Goal: Task Accomplishment & Management: Manage account settings

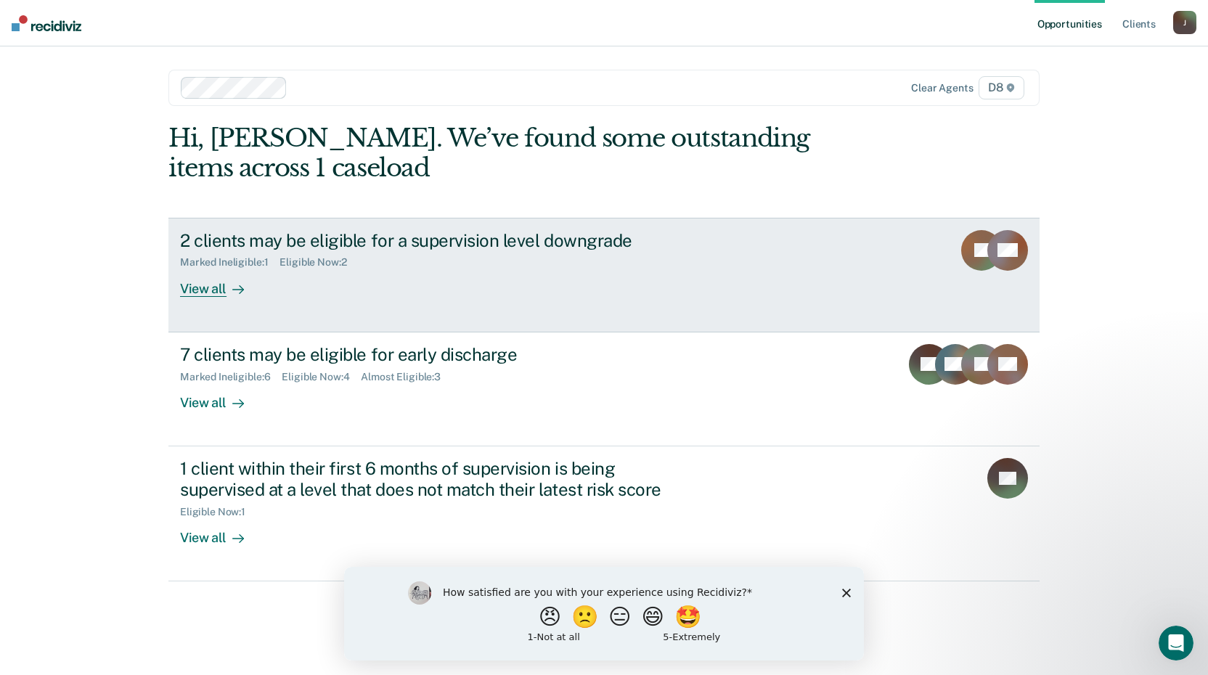
click at [228, 288] on div at bounding box center [235, 288] width 17 height 17
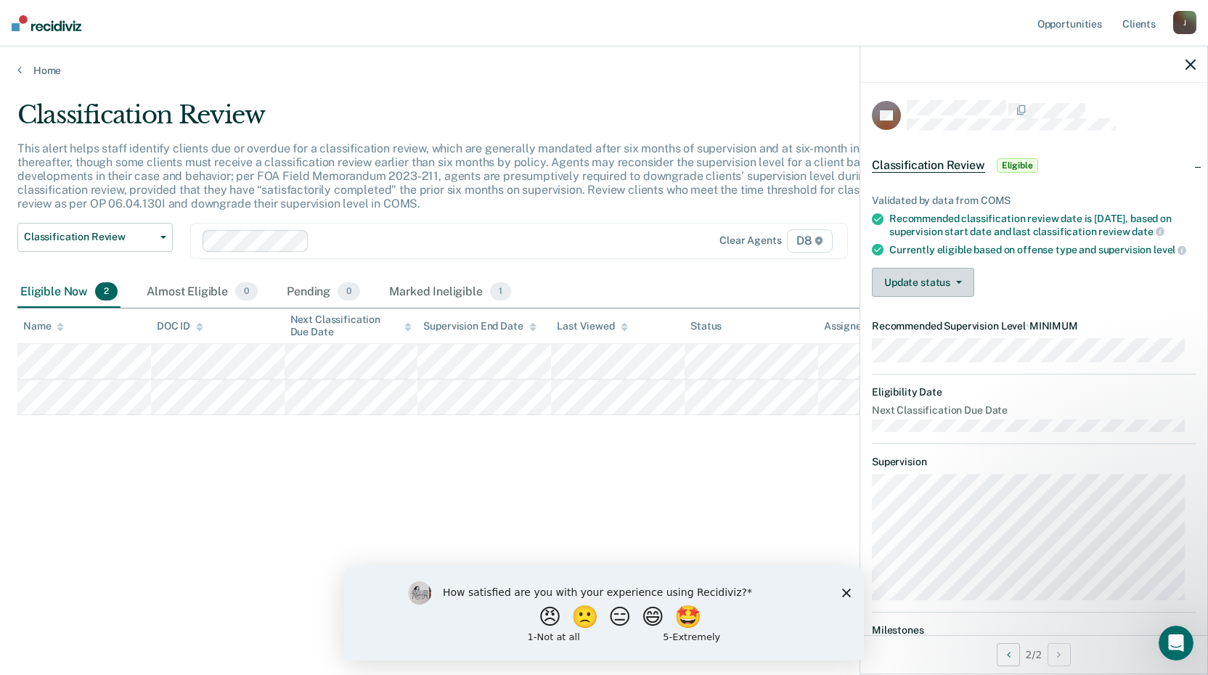
click at [958, 284] on icon "button" at bounding box center [959, 282] width 6 height 3
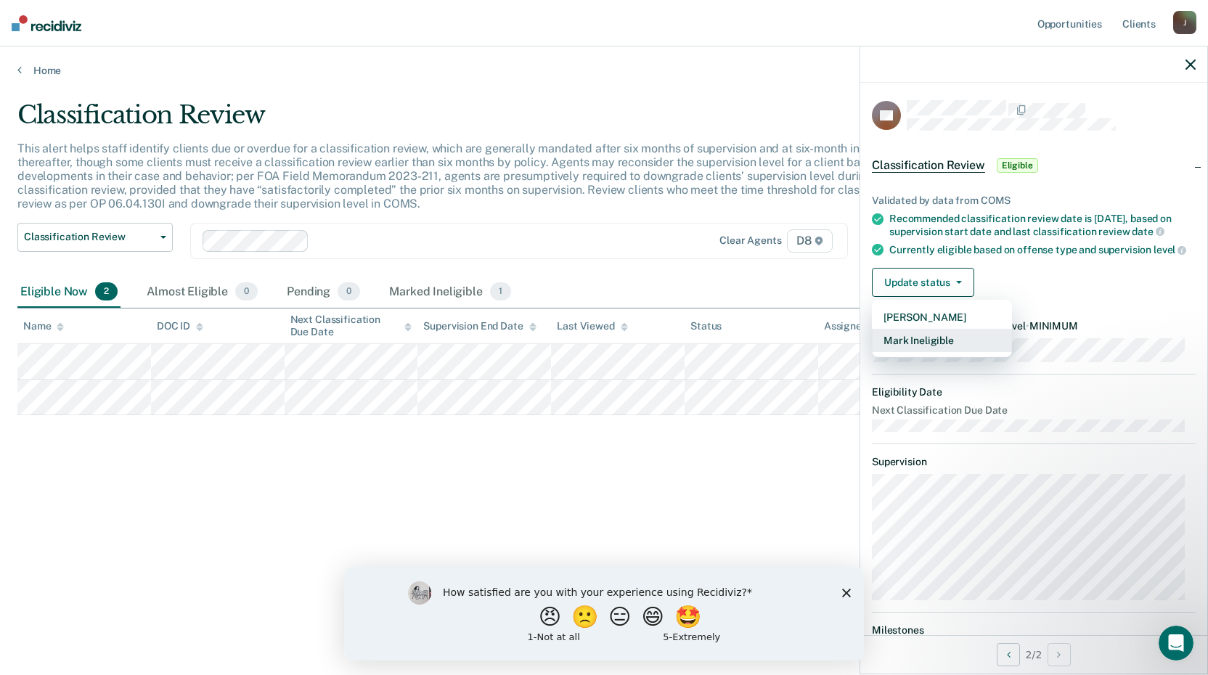
click at [930, 352] on button "Mark Ineligible" at bounding box center [942, 340] width 140 height 23
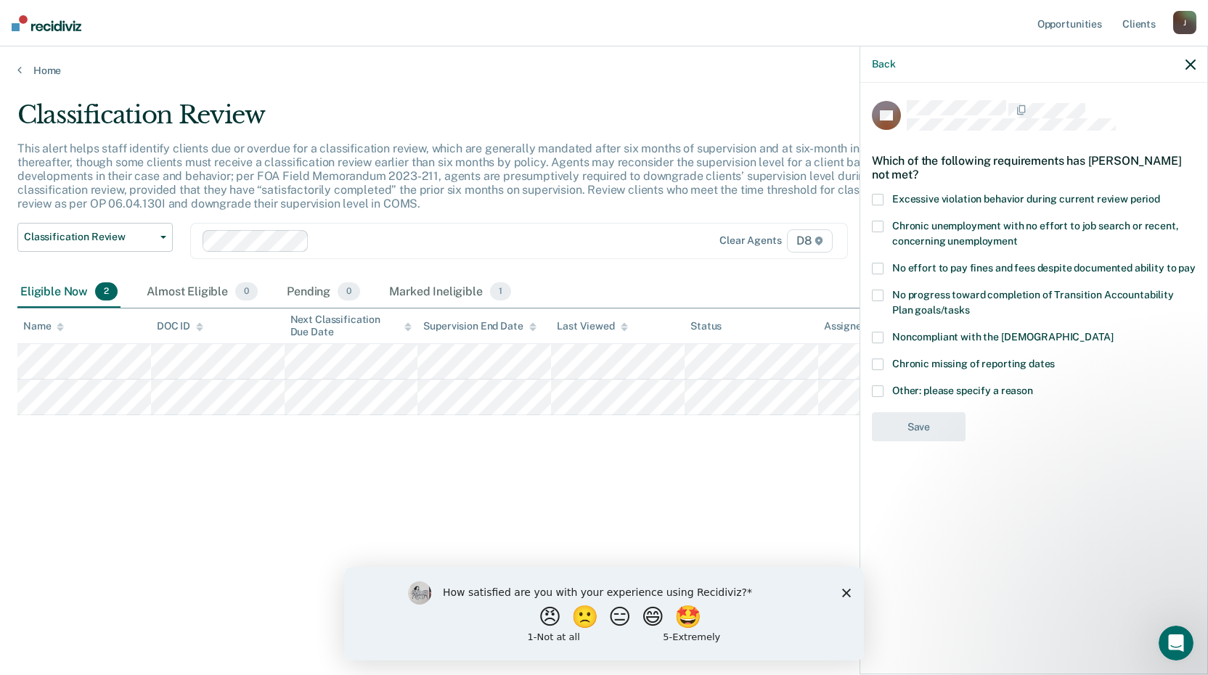
click at [877, 388] on span at bounding box center [878, 392] width 12 height 12
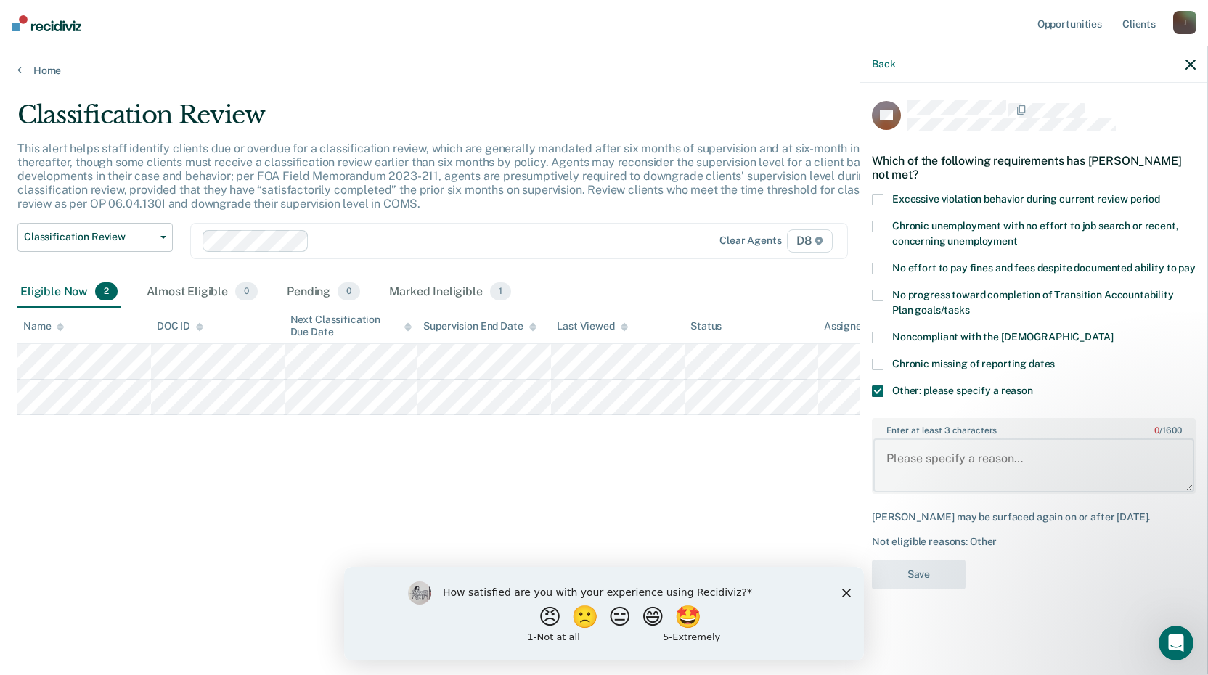
click at [1030, 463] on textarea "Enter at least 3 characters 0 / 1600" at bounding box center [1033, 466] width 321 height 54
type textarea "O"
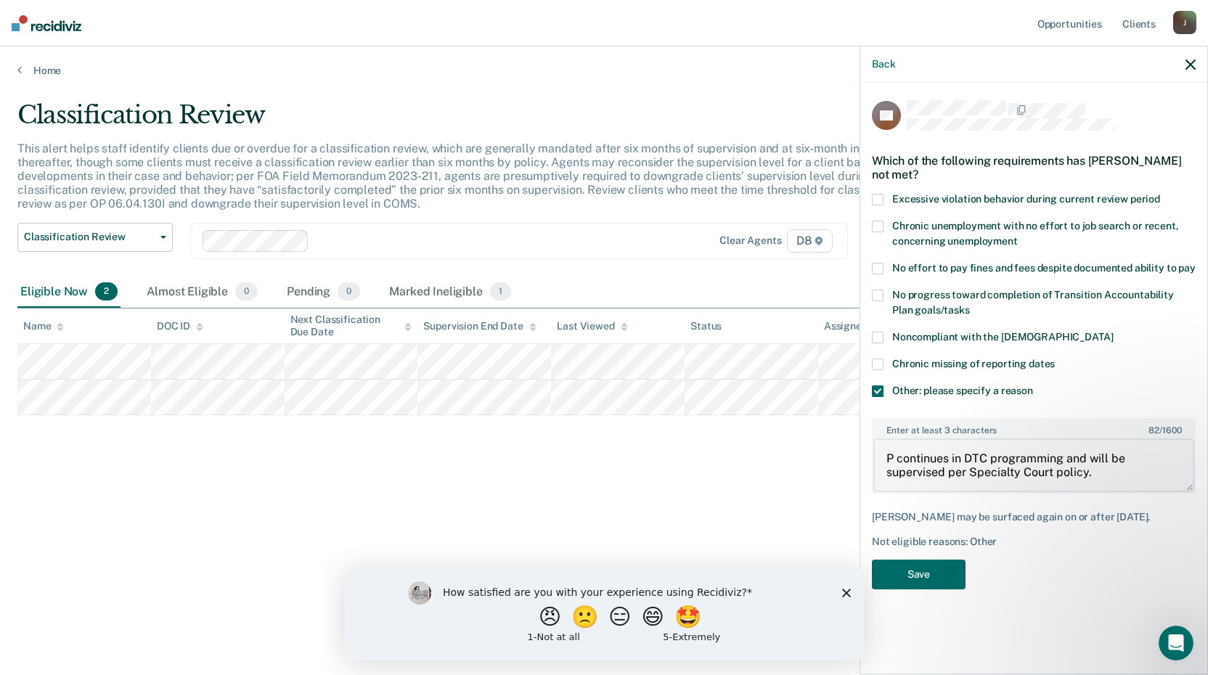
drag, startPoint x: 1093, startPoint y: 474, endPoint x: 881, endPoint y: 455, distance: 212.9
click at [881, 455] on textarea "P continues in DTC programming and will be supervised per Specialty Court polic…" at bounding box center [1033, 466] width 321 height 54
type textarea "P continues in DTC programming and will be supervised per Specialty Court polic…"
click at [929, 590] on button "Save" at bounding box center [919, 575] width 94 height 30
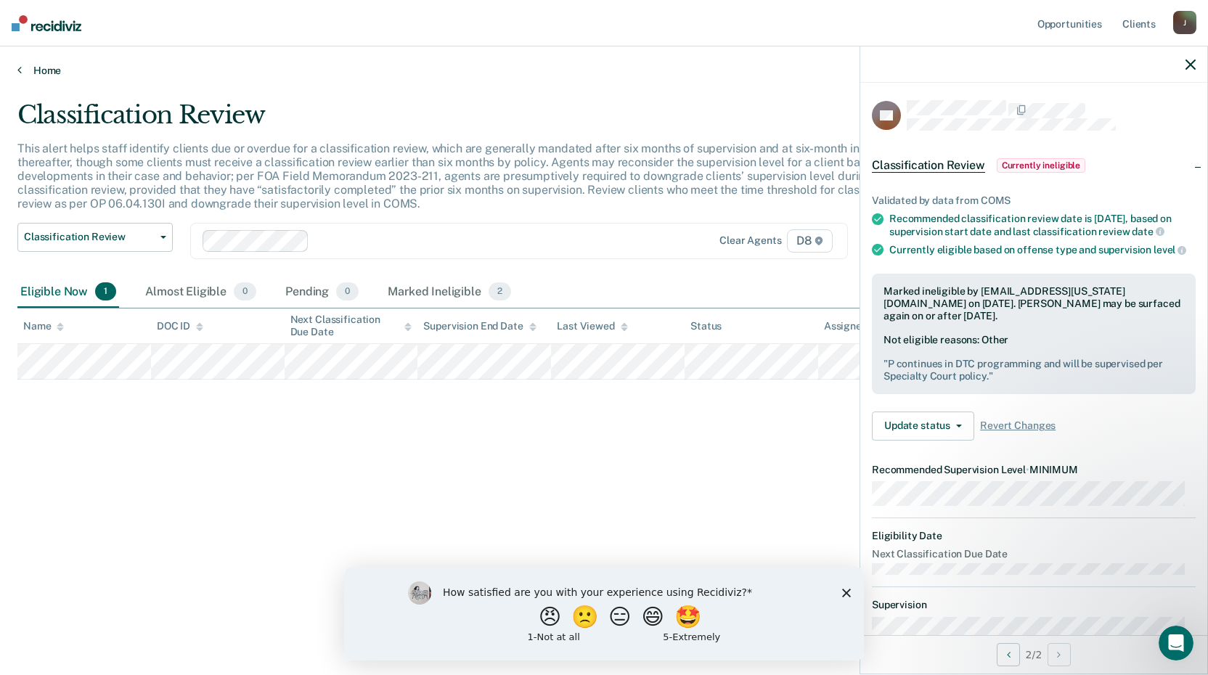
click at [37, 68] on link "Home" at bounding box center [603, 70] width 1173 height 13
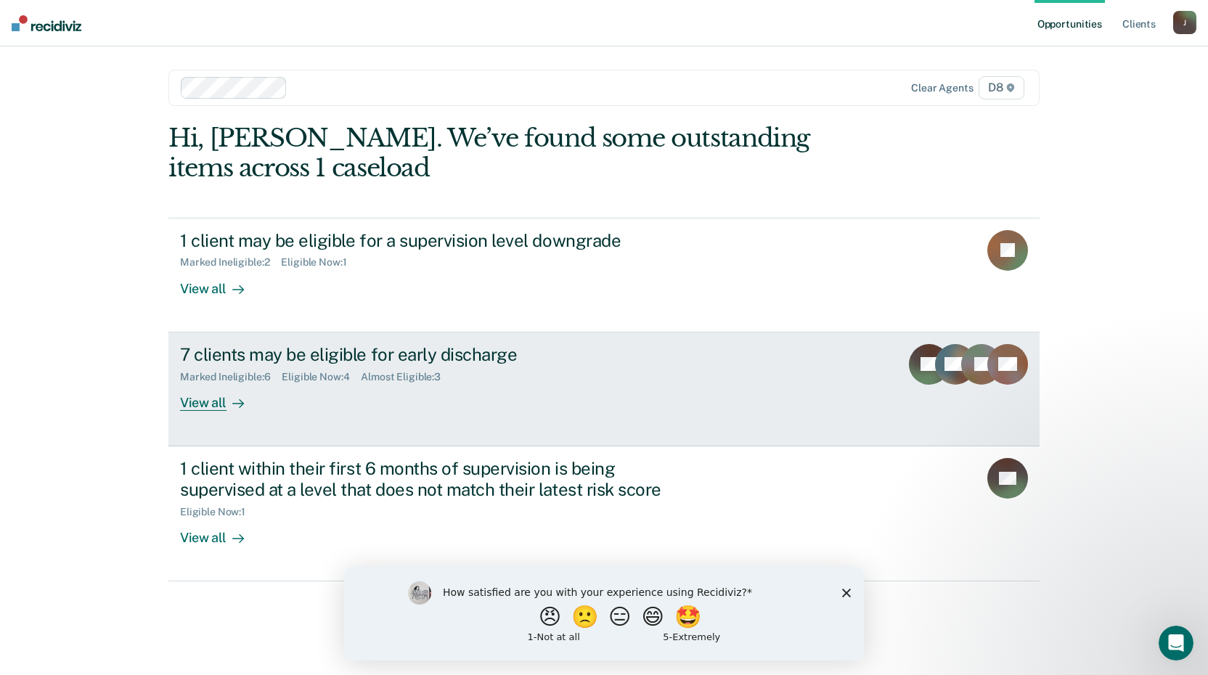
click at [229, 396] on div at bounding box center [235, 402] width 17 height 17
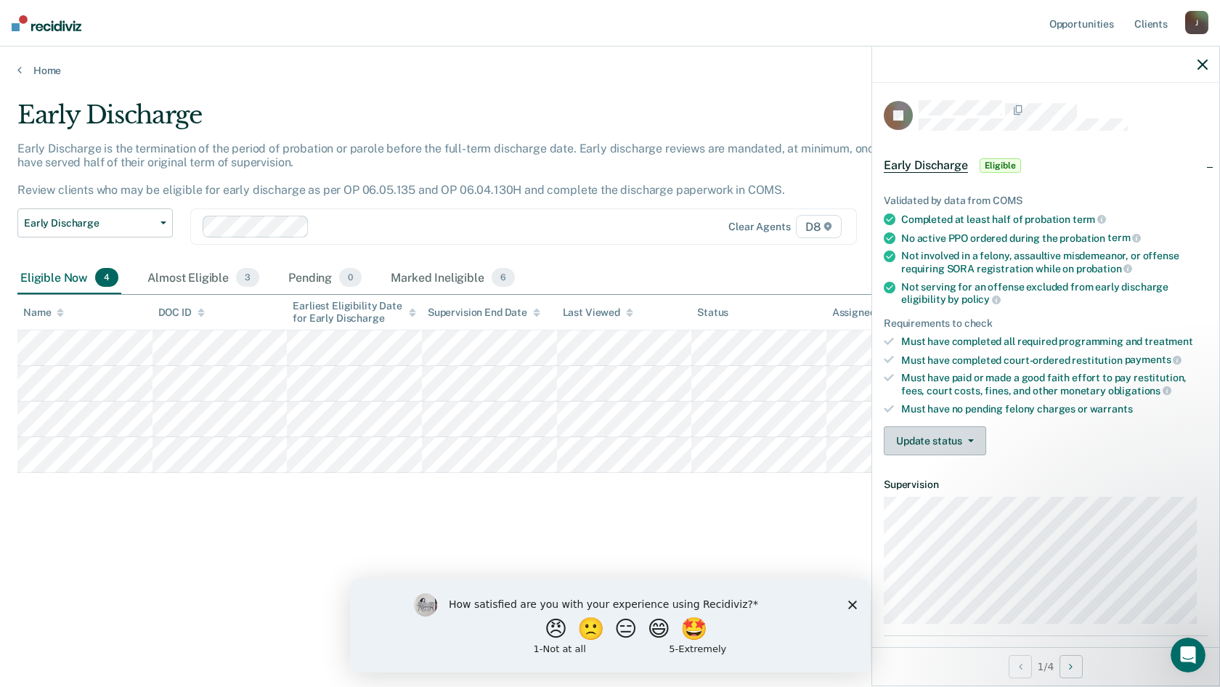
click at [969, 436] on button "Update status" at bounding box center [935, 440] width 102 height 29
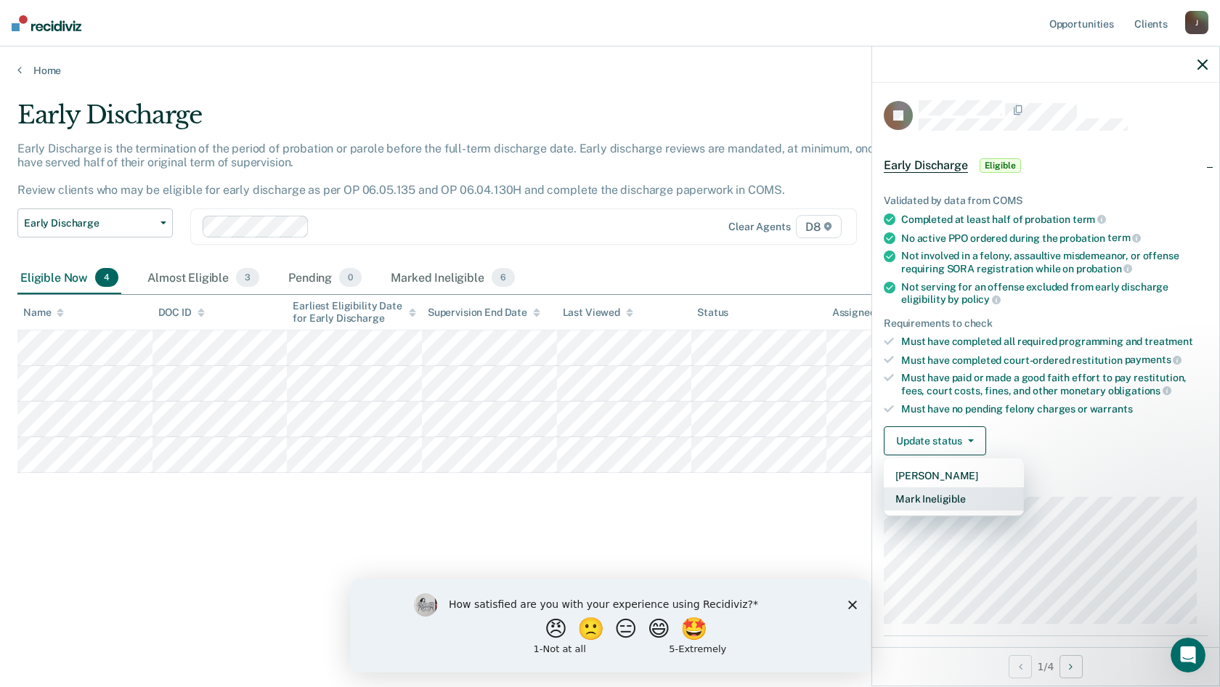
click at [961, 504] on button "Mark Ineligible" at bounding box center [954, 498] width 140 height 23
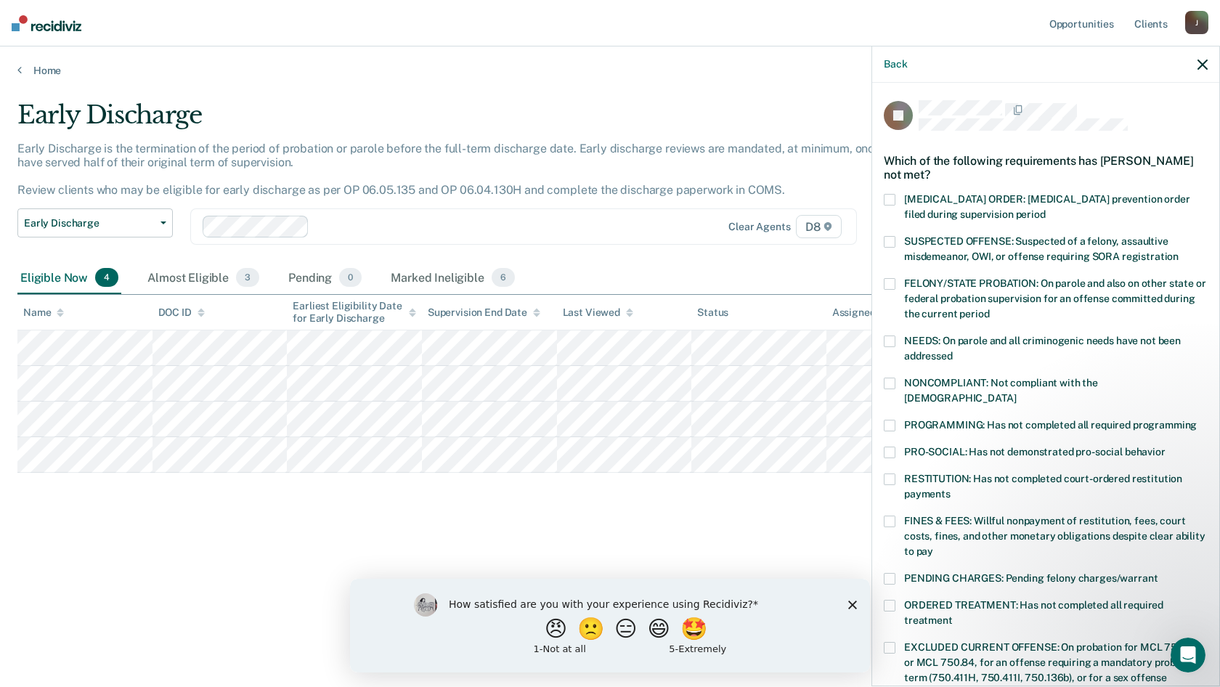
click at [892, 420] on span at bounding box center [890, 426] width 12 height 12
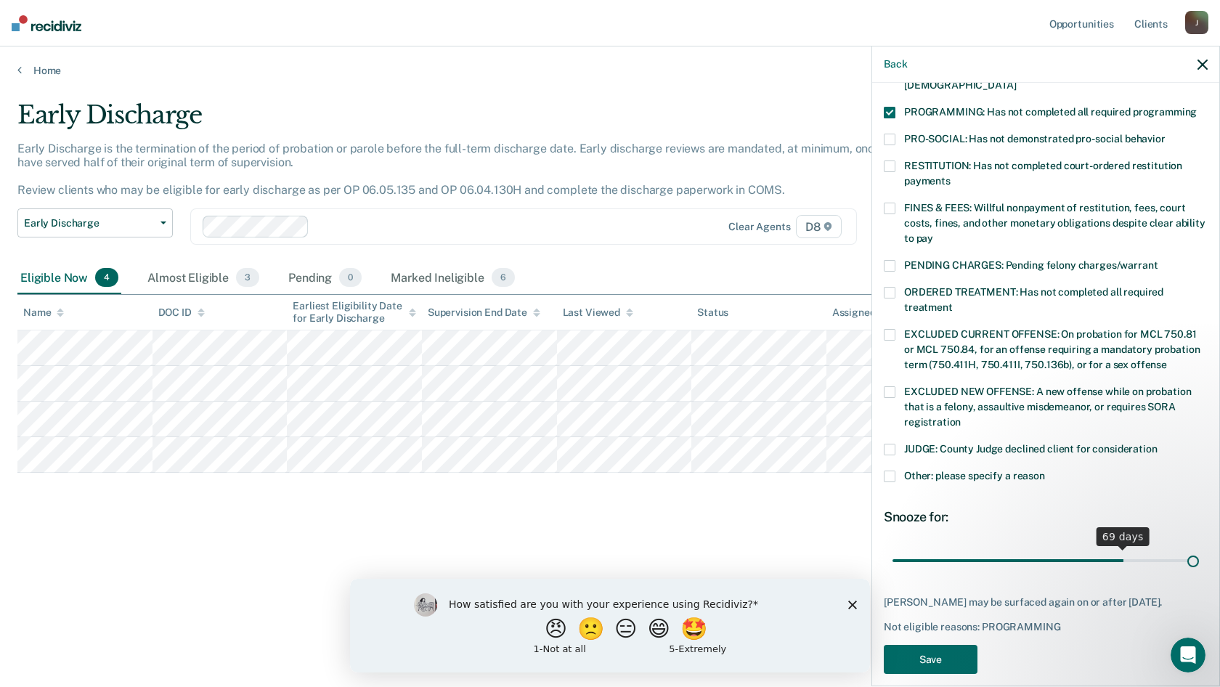
scroll to position [325, 0]
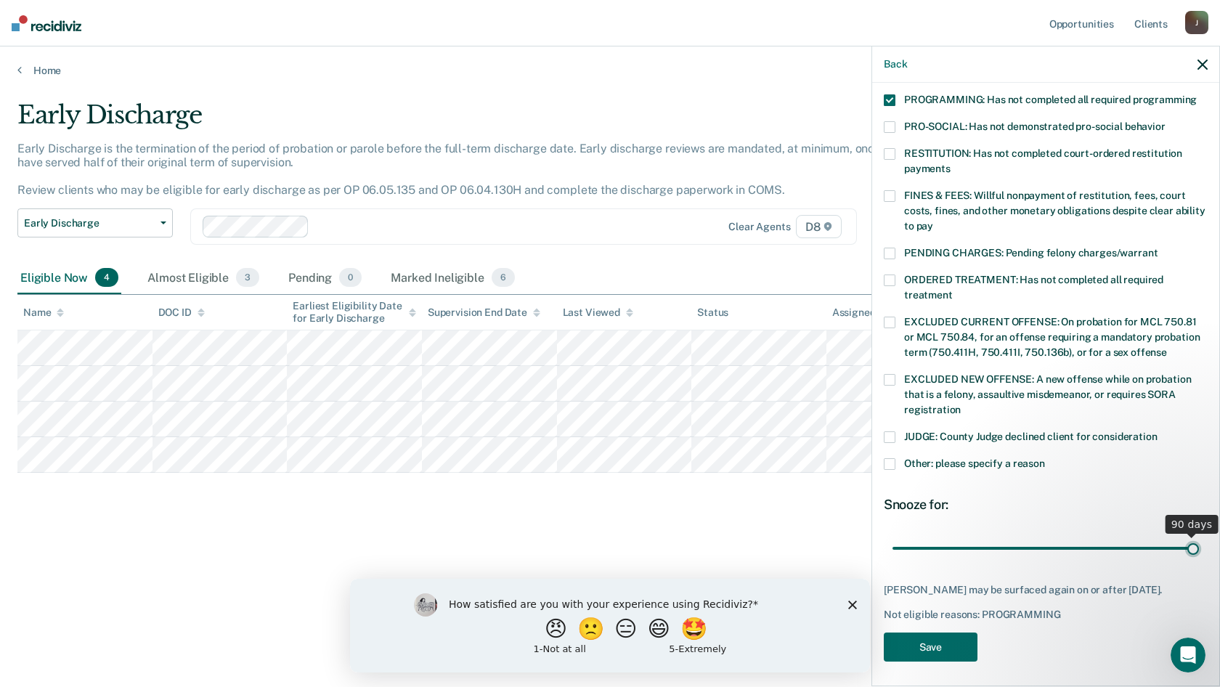
drag, startPoint x: 991, startPoint y: 532, endPoint x: 1218, endPoint y: 545, distance: 227.6
type input "90"
click at [1199, 545] on input "range" at bounding box center [1045, 547] width 306 height 25
click at [948, 632] on button "Save" at bounding box center [931, 647] width 94 height 30
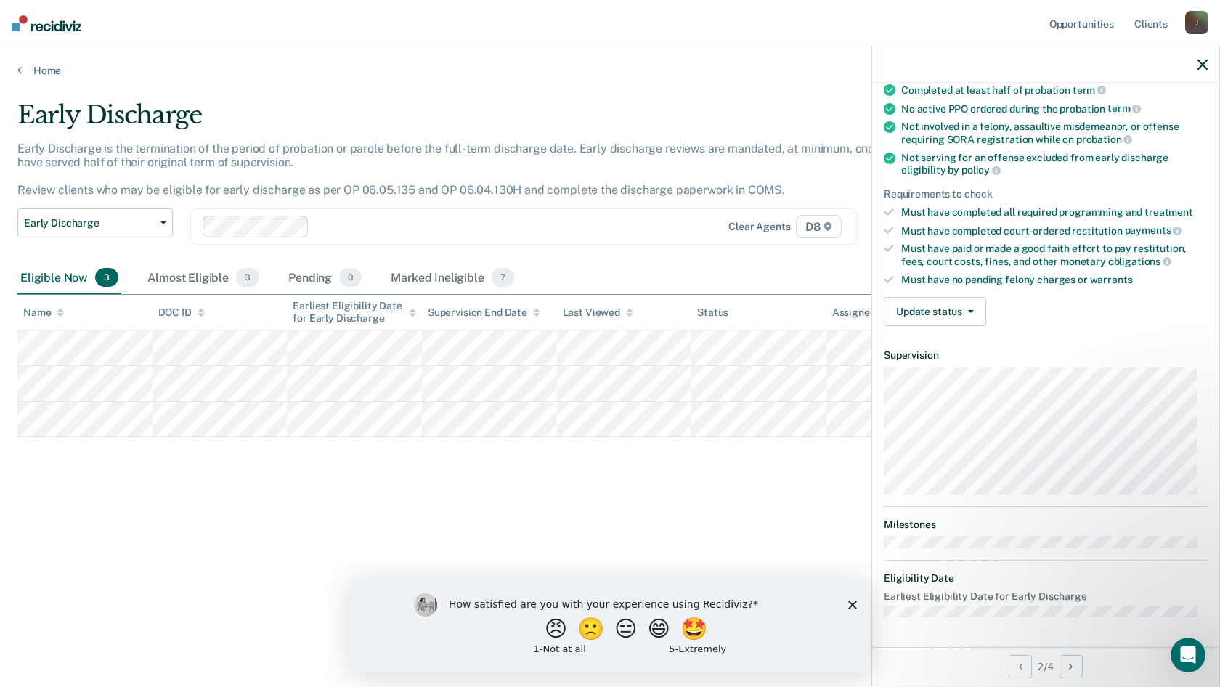
scroll to position [127, 0]
click at [977, 310] on button "Update status" at bounding box center [935, 313] width 102 height 29
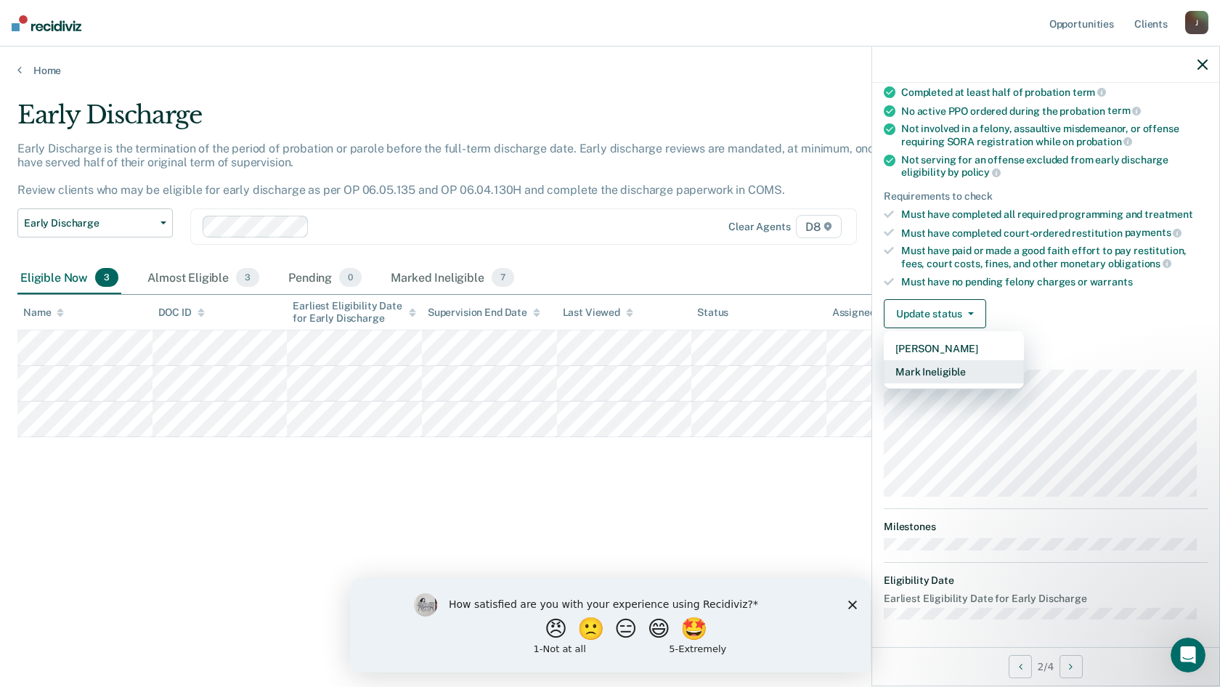
click at [971, 364] on button "Mark Ineligible" at bounding box center [954, 371] width 140 height 23
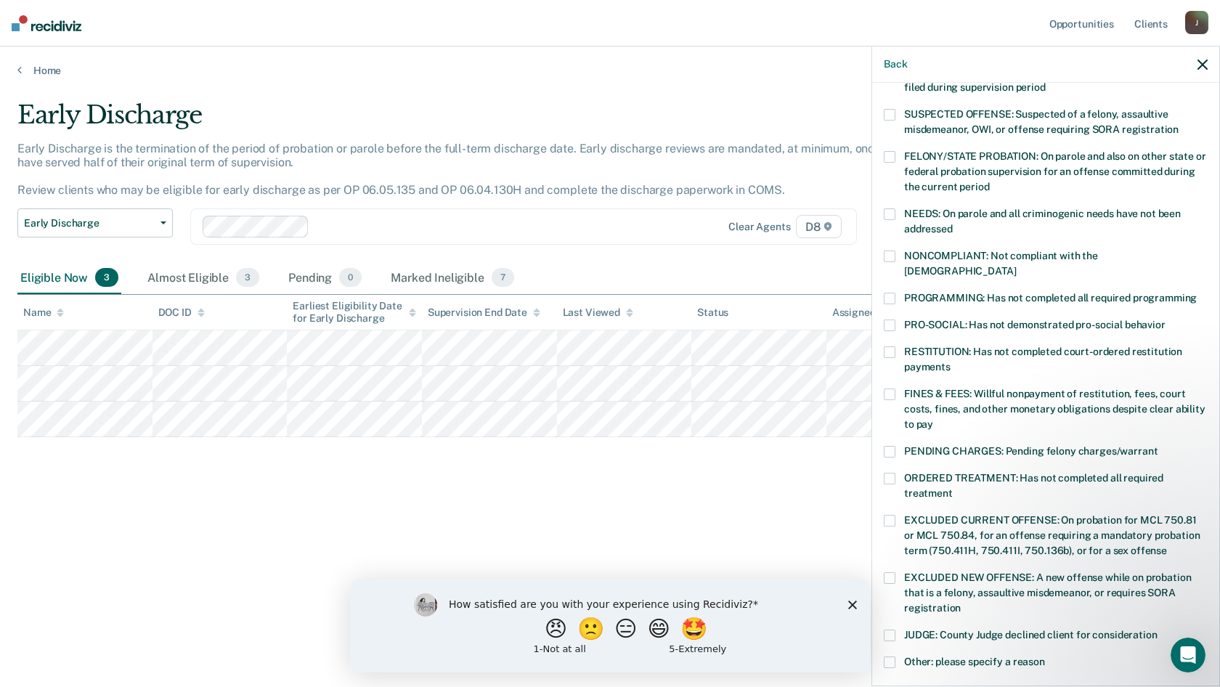
click at [889, 293] on span at bounding box center [890, 299] width 12 height 12
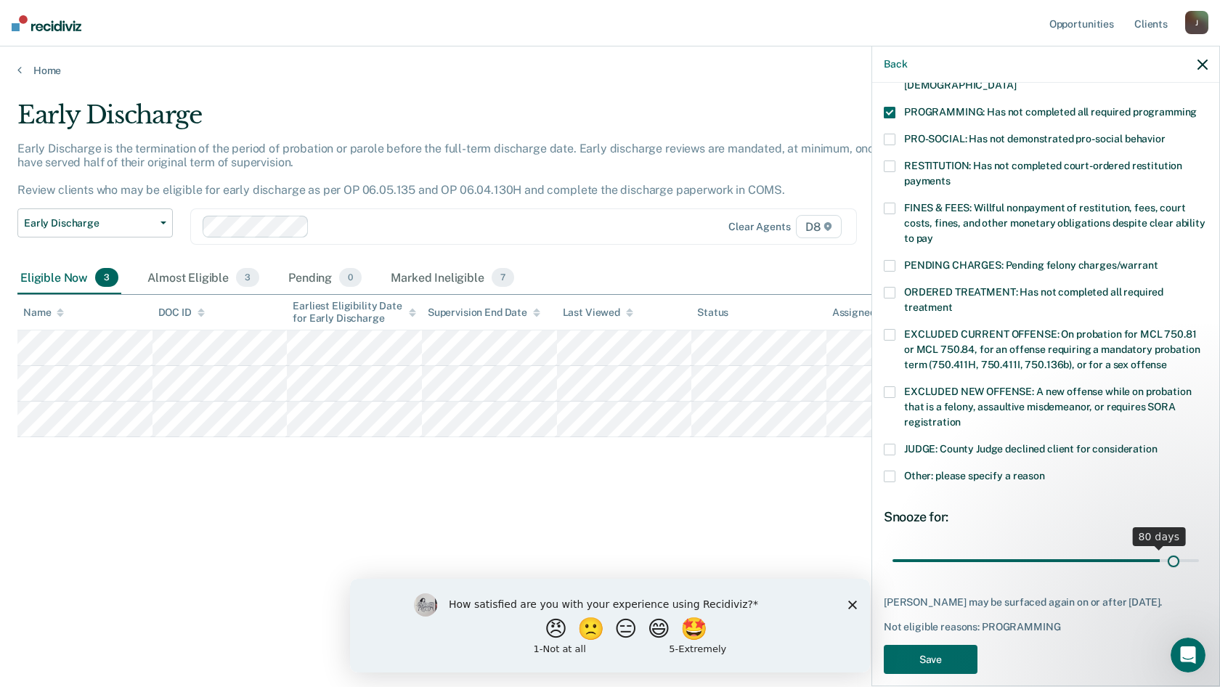
scroll to position [325, 0]
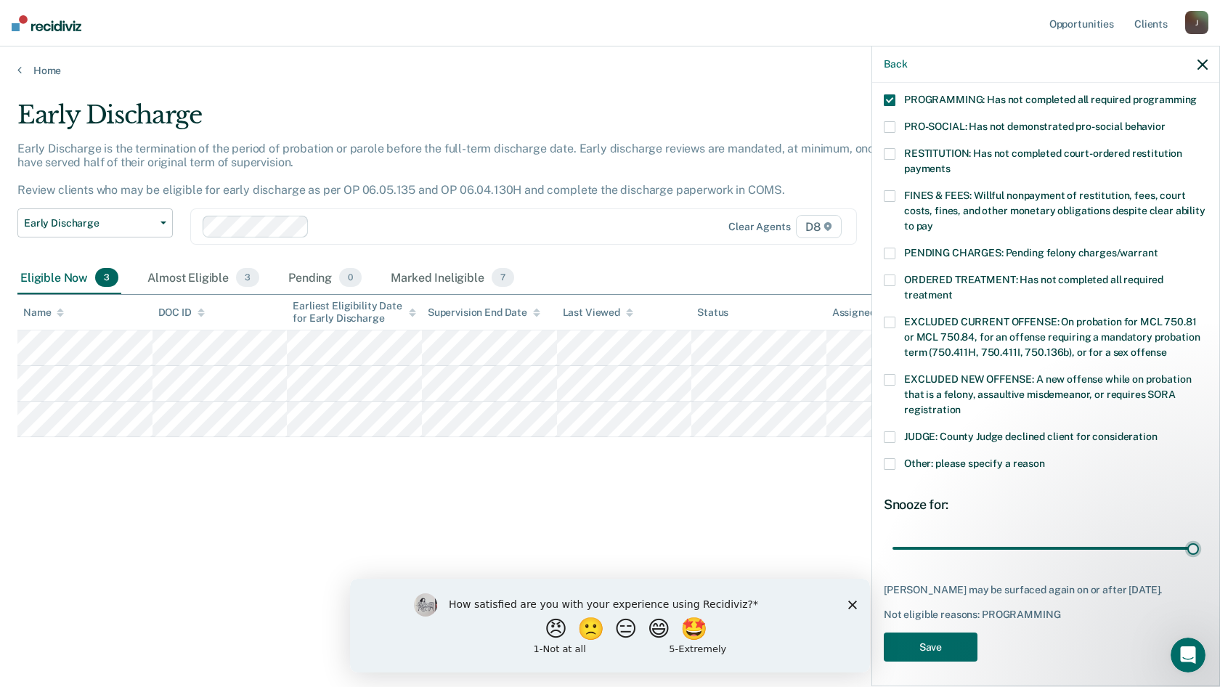
drag, startPoint x: 990, startPoint y: 533, endPoint x: 1208, endPoint y: 545, distance: 218.2
type input "90"
click at [1199, 545] on input "range" at bounding box center [1045, 547] width 306 height 25
click at [940, 645] on button "Save" at bounding box center [931, 647] width 94 height 30
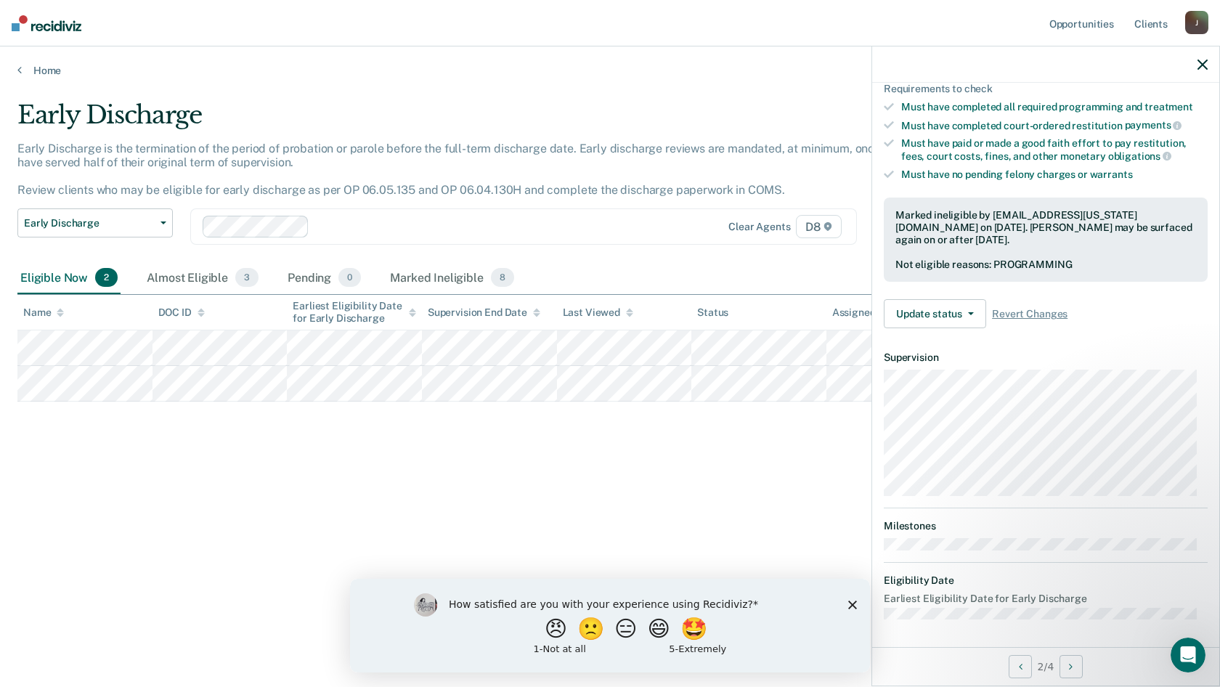
scroll to position [127, 0]
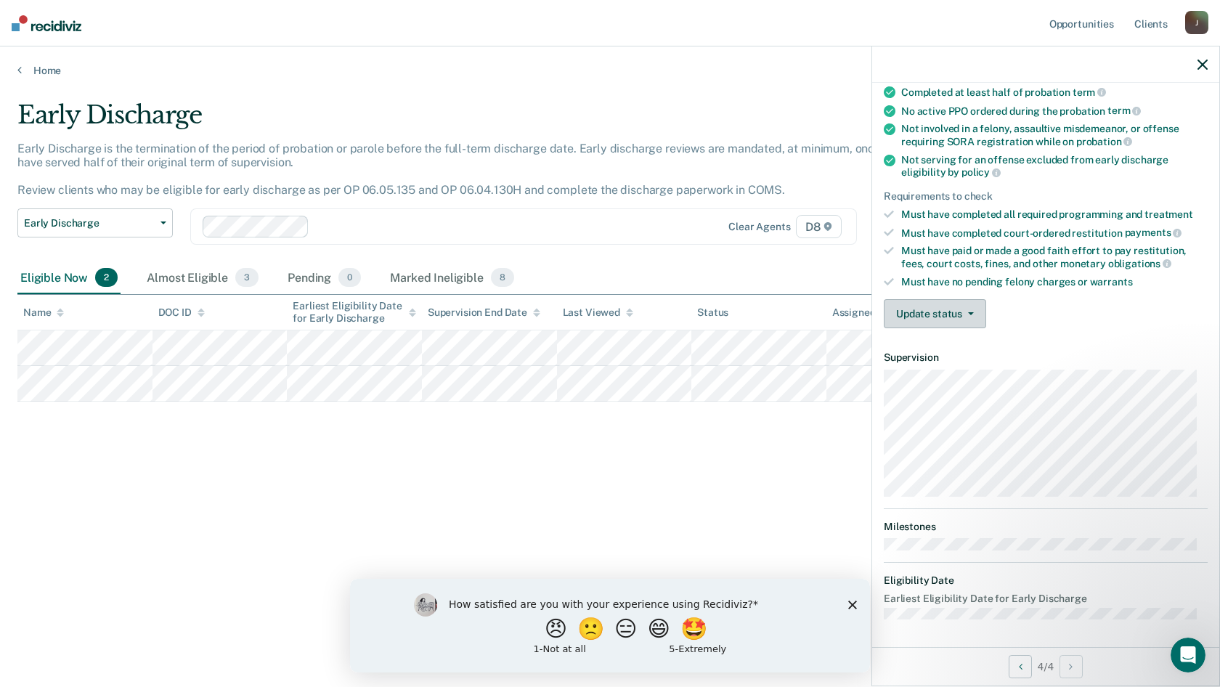
click at [972, 321] on button "Update status" at bounding box center [935, 313] width 102 height 29
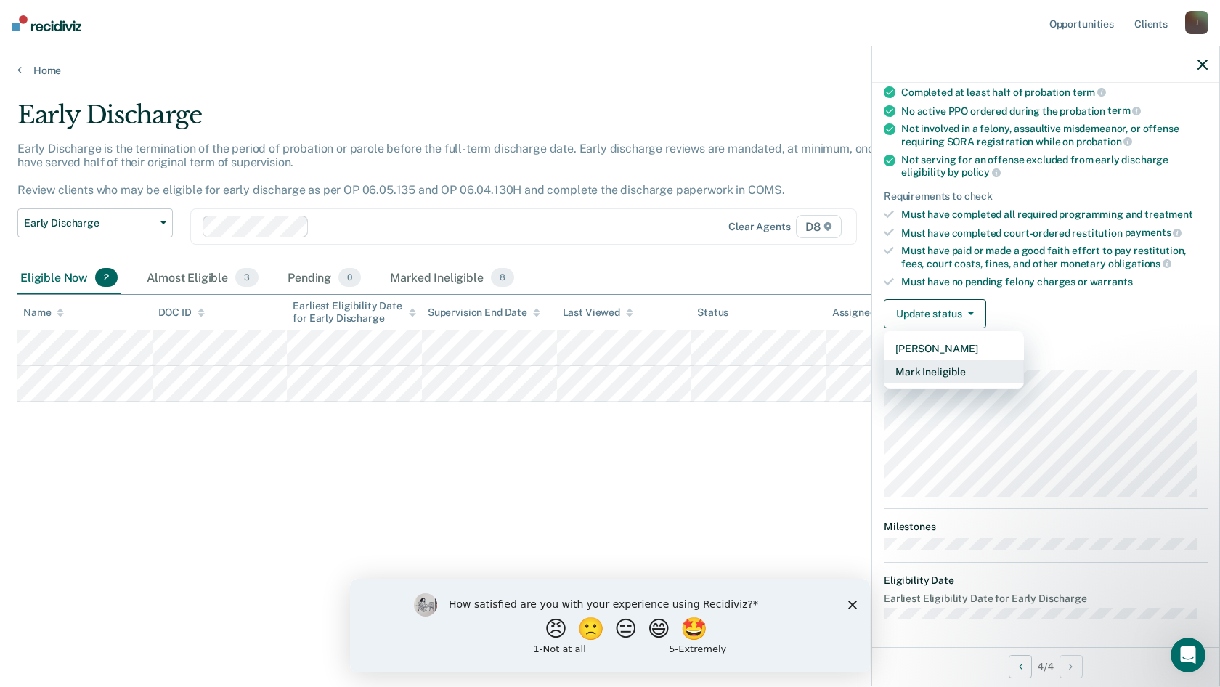
click at [947, 372] on button "Mark Ineligible" at bounding box center [954, 371] width 140 height 23
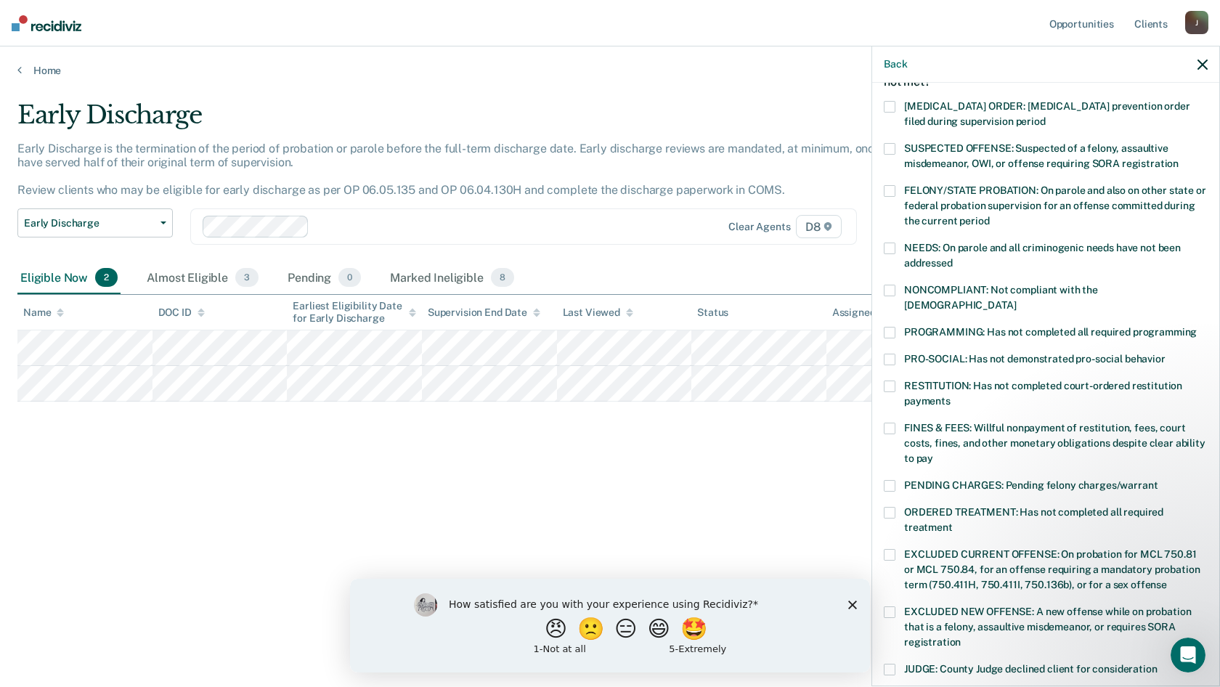
scroll to position [54, 0]
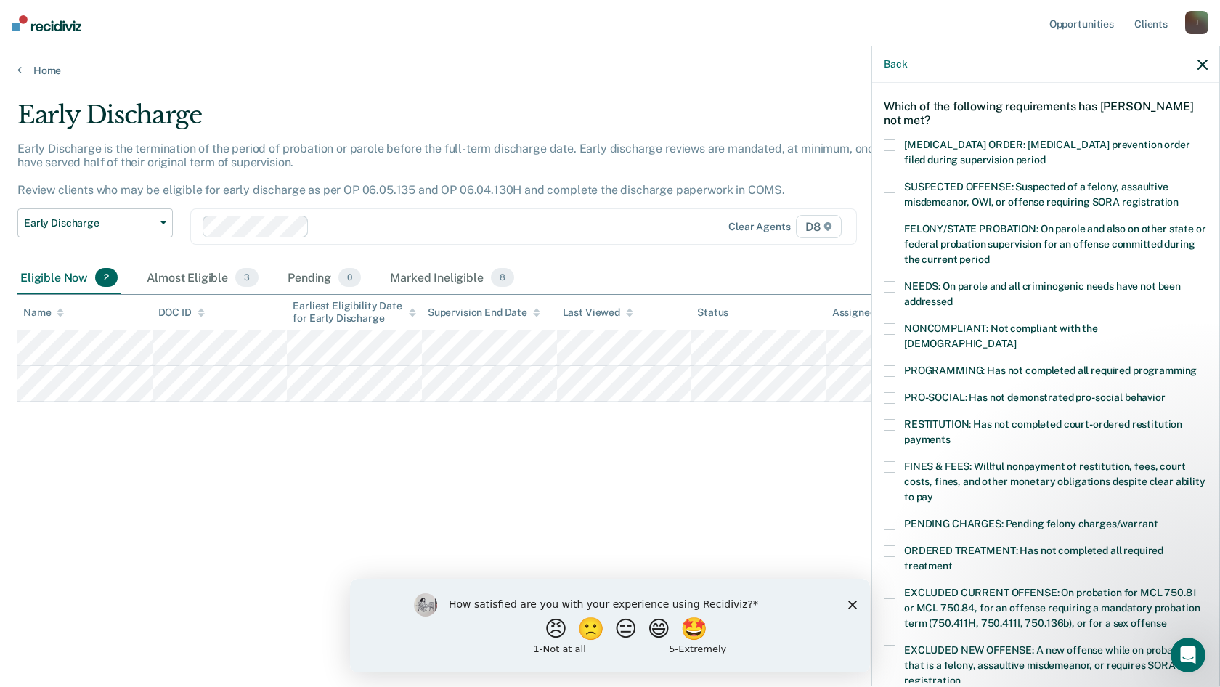
click at [890, 327] on span at bounding box center [890, 329] width 12 height 12
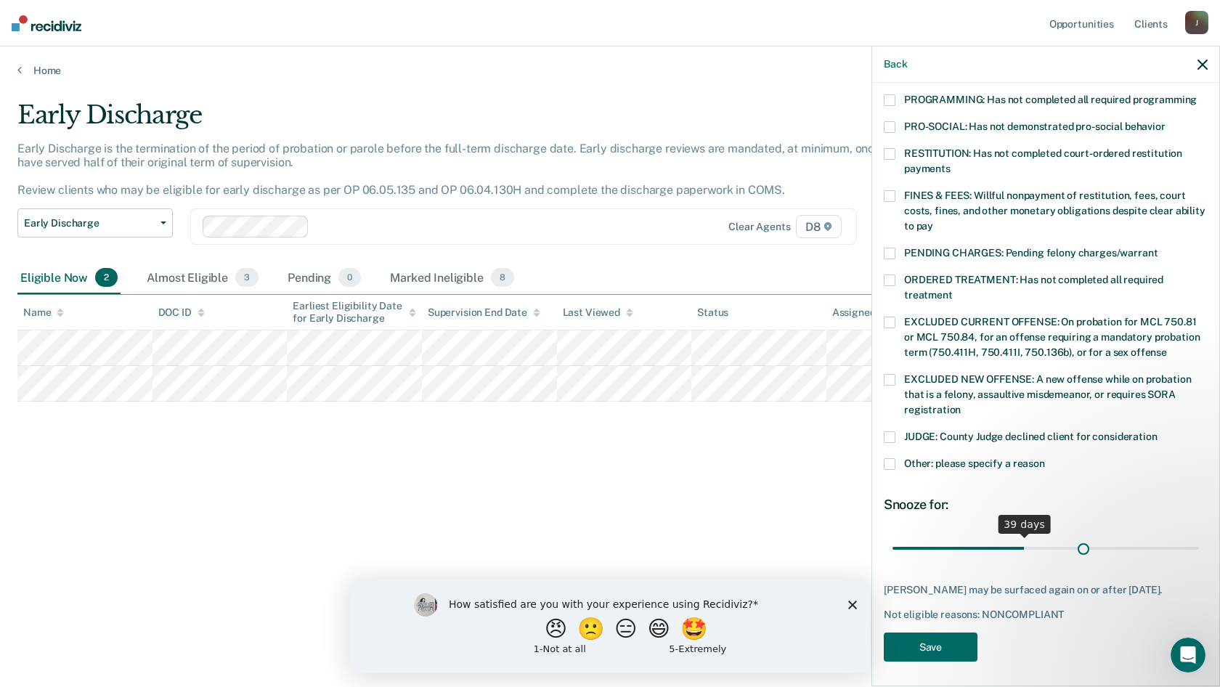
scroll to position [313, 0]
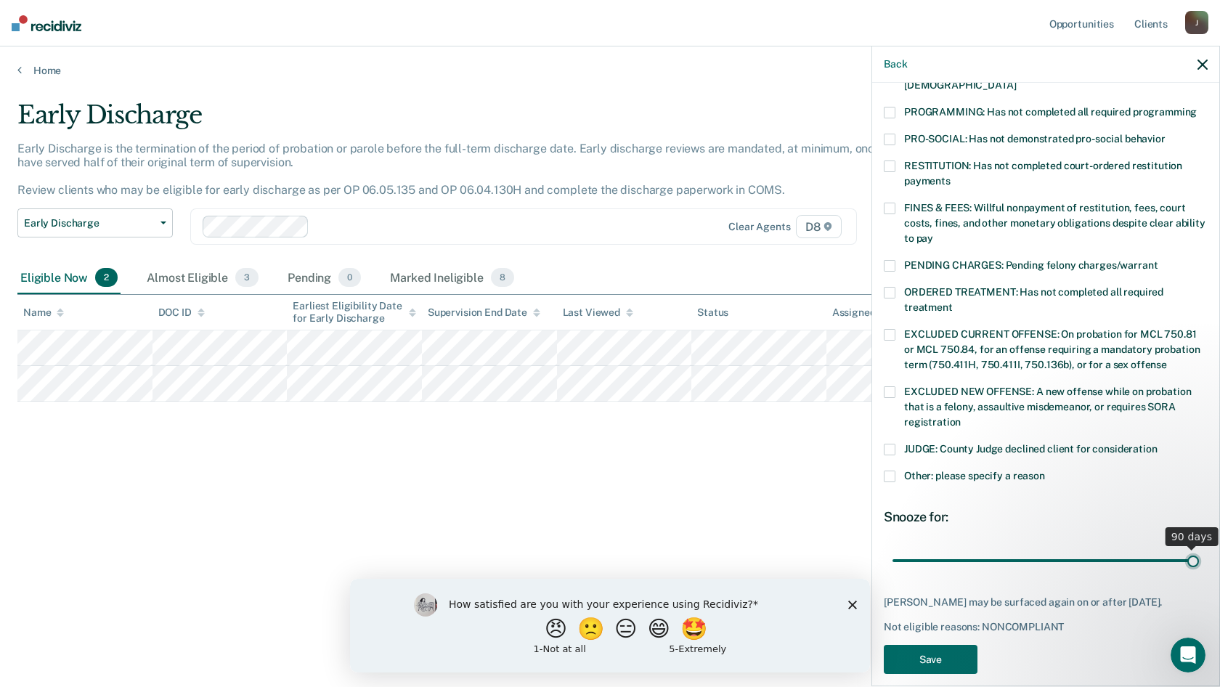
drag, startPoint x: 993, startPoint y: 532, endPoint x: 1219, endPoint y: 569, distance: 229.5
type input "90"
click at [1199, 569] on input "range" at bounding box center [1045, 559] width 306 height 25
click at [956, 645] on button "Save" at bounding box center [931, 660] width 94 height 30
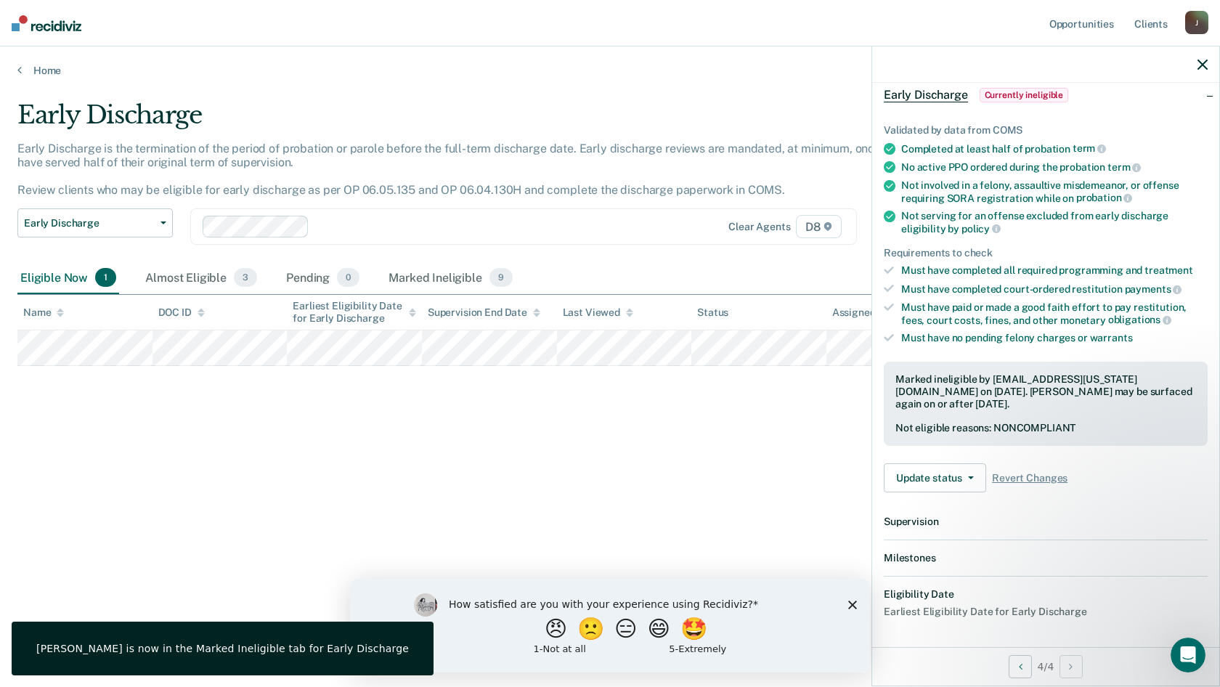
scroll to position [235, 0]
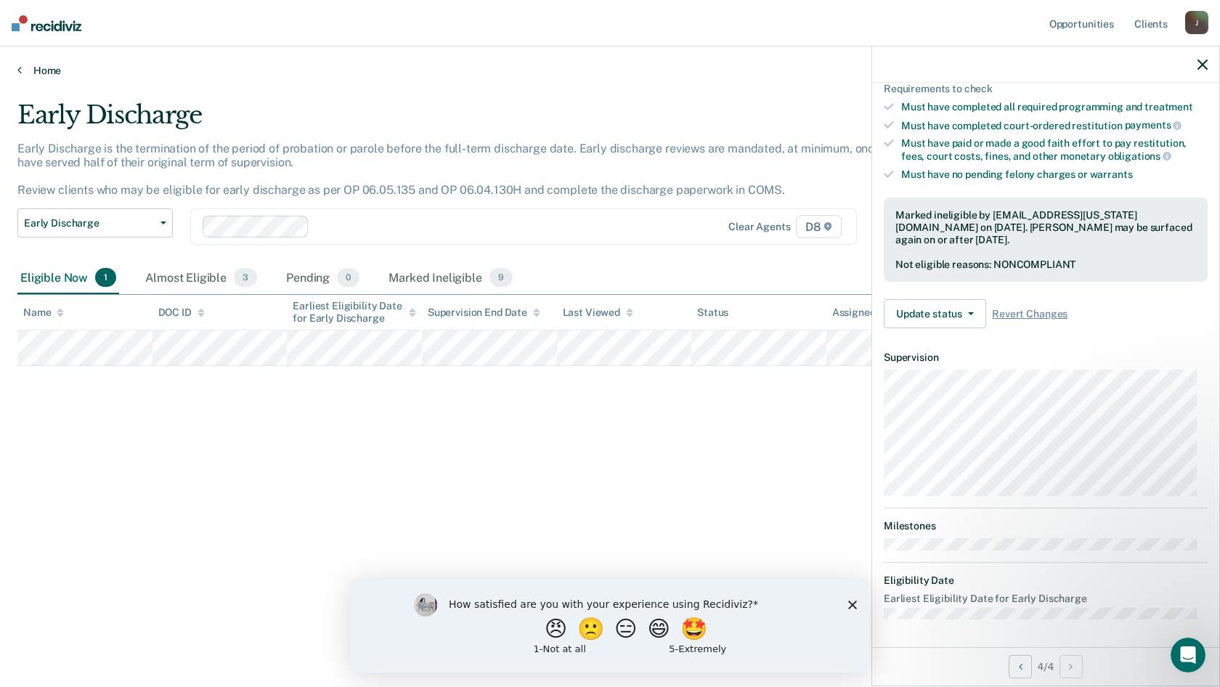
click at [50, 68] on link "Home" at bounding box center [609, 70] width 1185 height 13
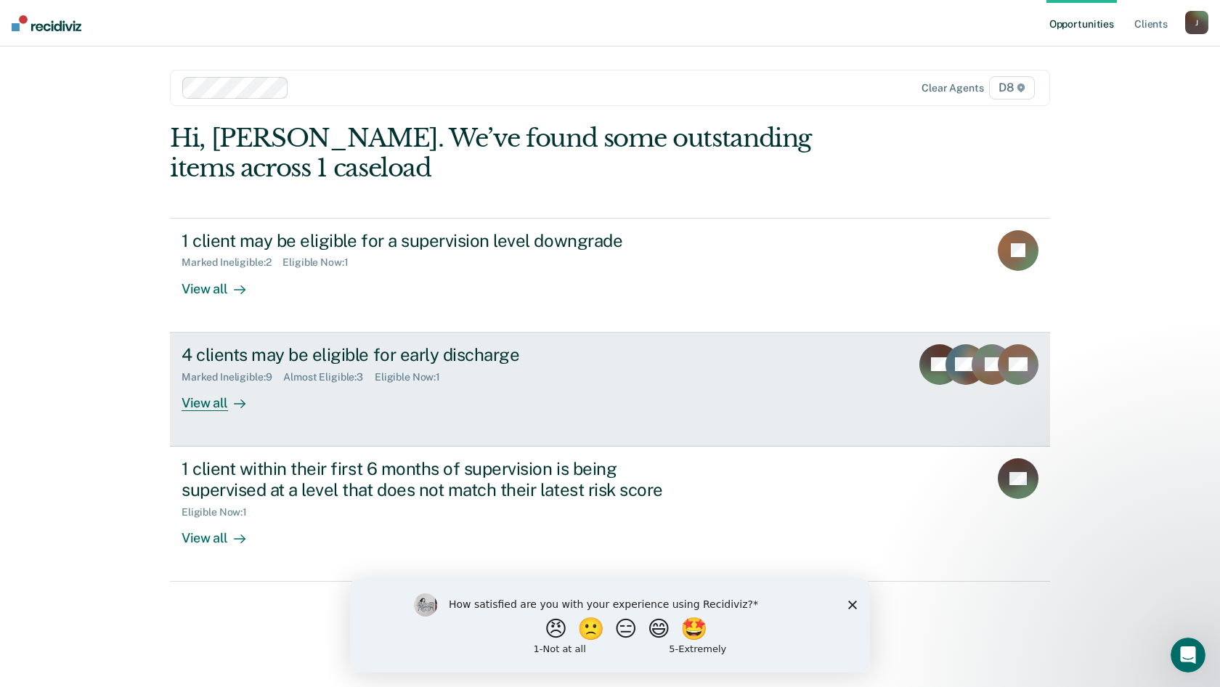
click at [211, 399] on div "View all" at bounding box center [222, 397] width 81 height 28
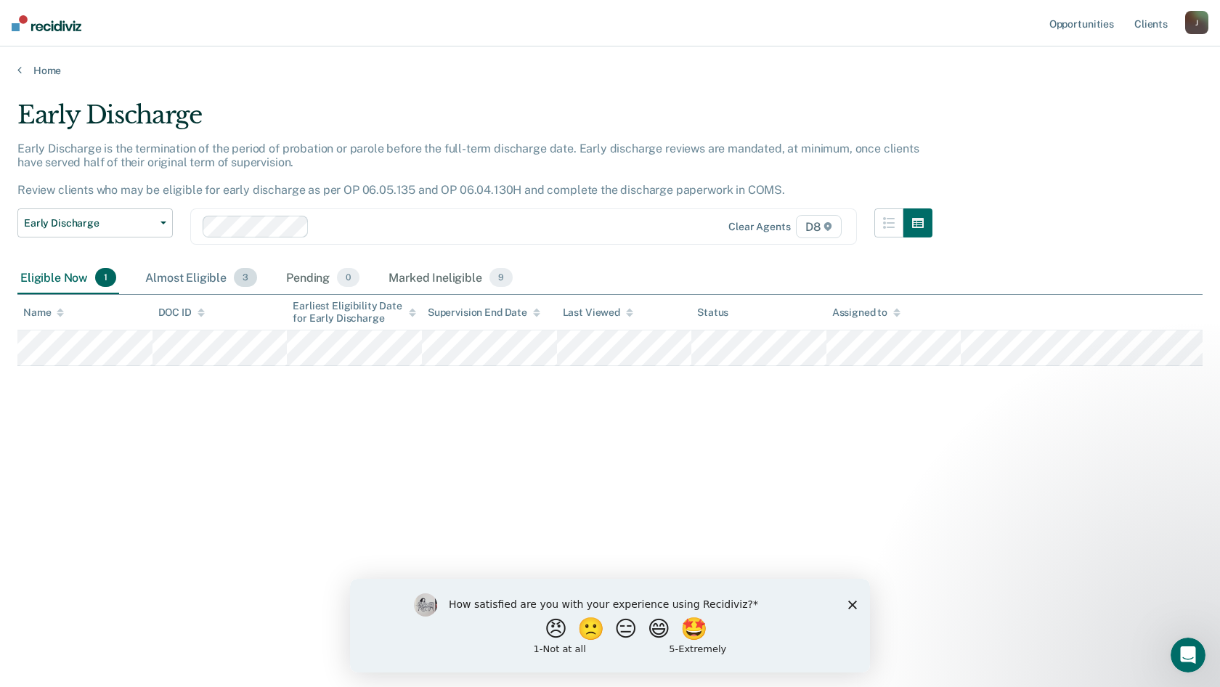
click at [191, 280] on div "Almost Eligible 3" at bounding box center [201, 278] width 118 height 32
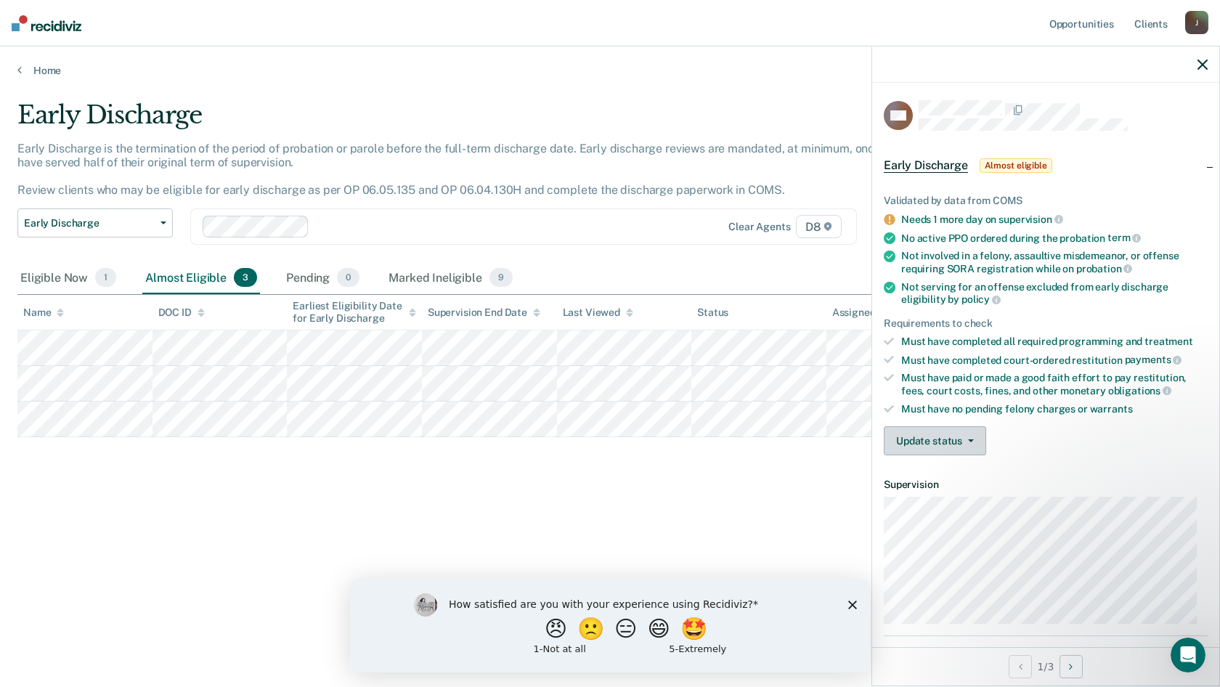
click at [971, 439] on icon "button" at bounding box center [971, 440] width 6 height 3
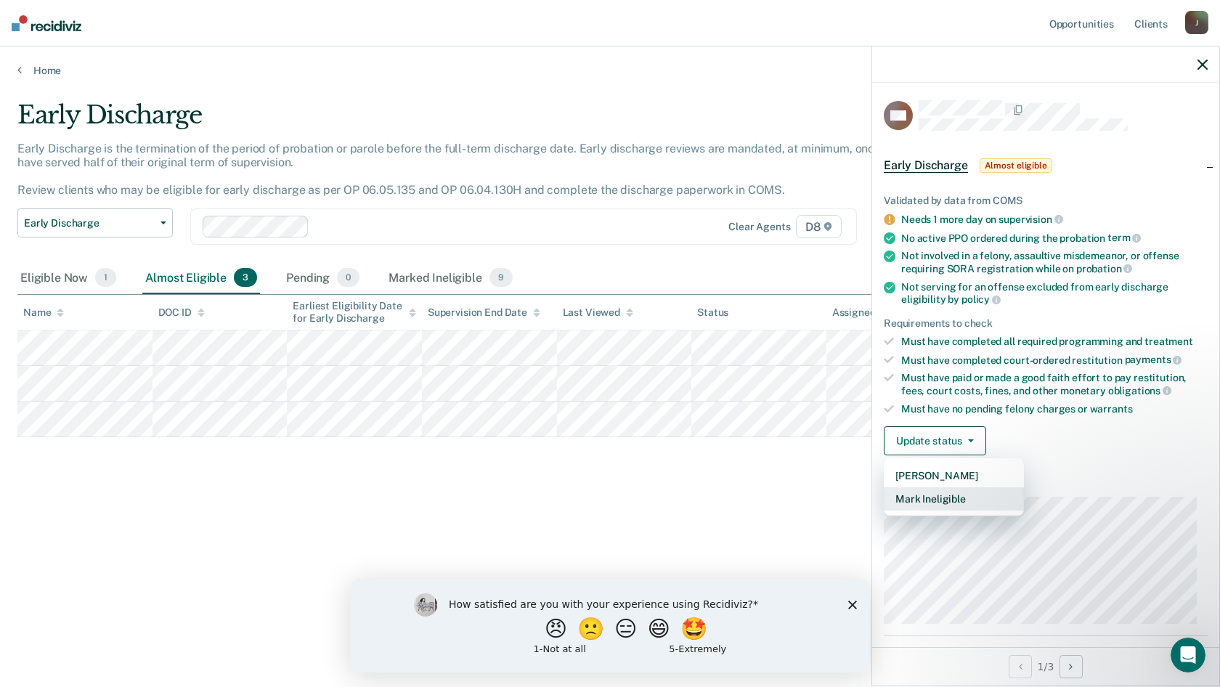
click at [973, 499] on button "Mark Ineligible" at bounding box center [954, 498] width 140 height 23
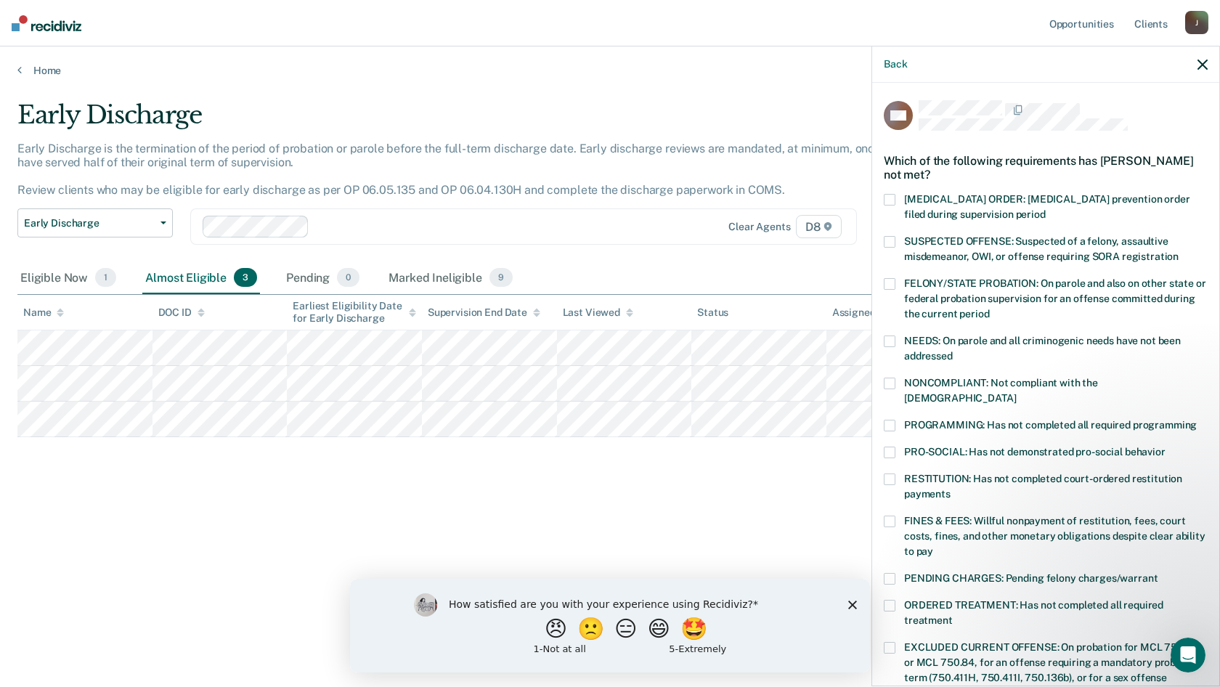
click at [892, 380] on span at bounding box center [890, 384] width 12 height 12
click at [894, 420] on span at bounding box center [890, 426] width 12 height 12
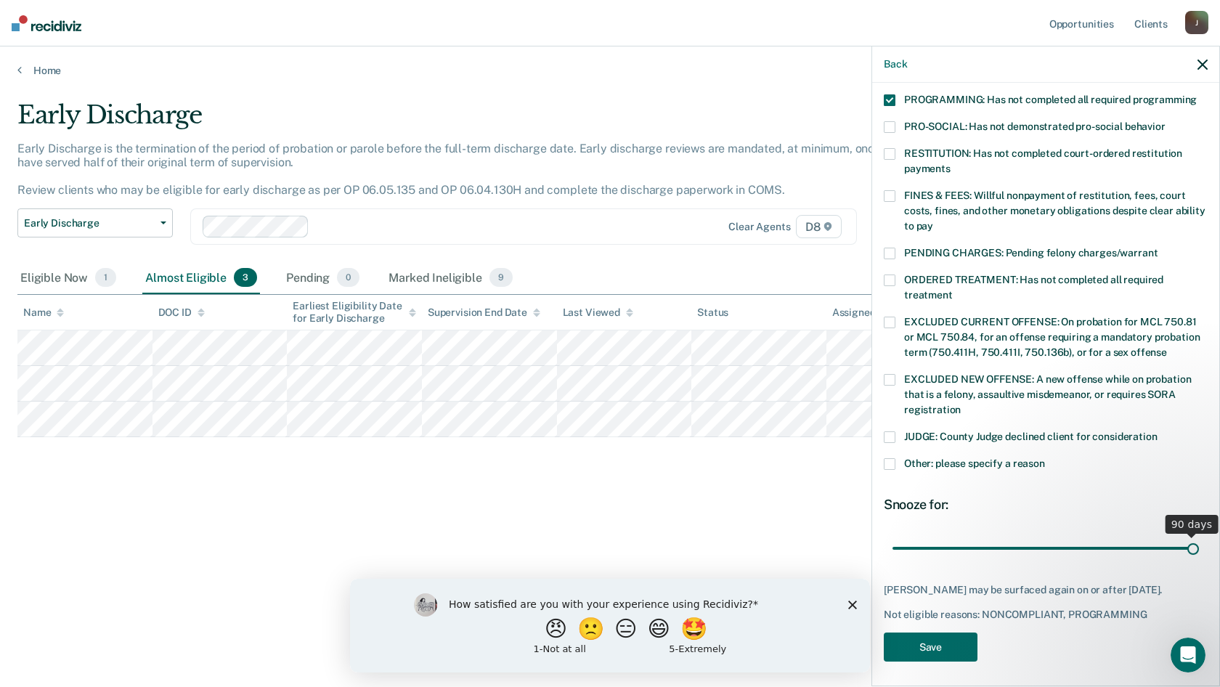
scroll to position [325, 0]
drag, startPoint x: 992, startPoint y: 534, endPoint x: 1239, endPoint y: 569, distance: 249.4
type input "90"
click at [1199, 561] on input "range" at bounding box center [1045, 547] width 306 height 25
click at [971, 643] on button "Save" at bounding box center [931, 647] width 94 height 30
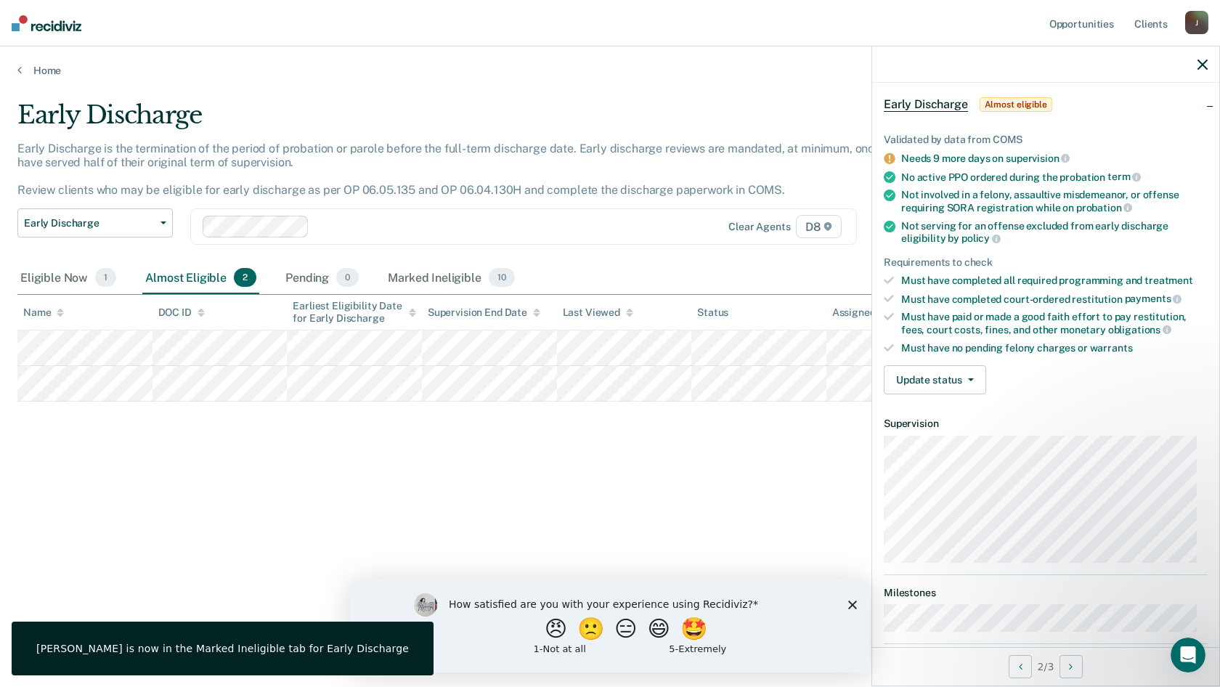
scroll to position [0, 0]
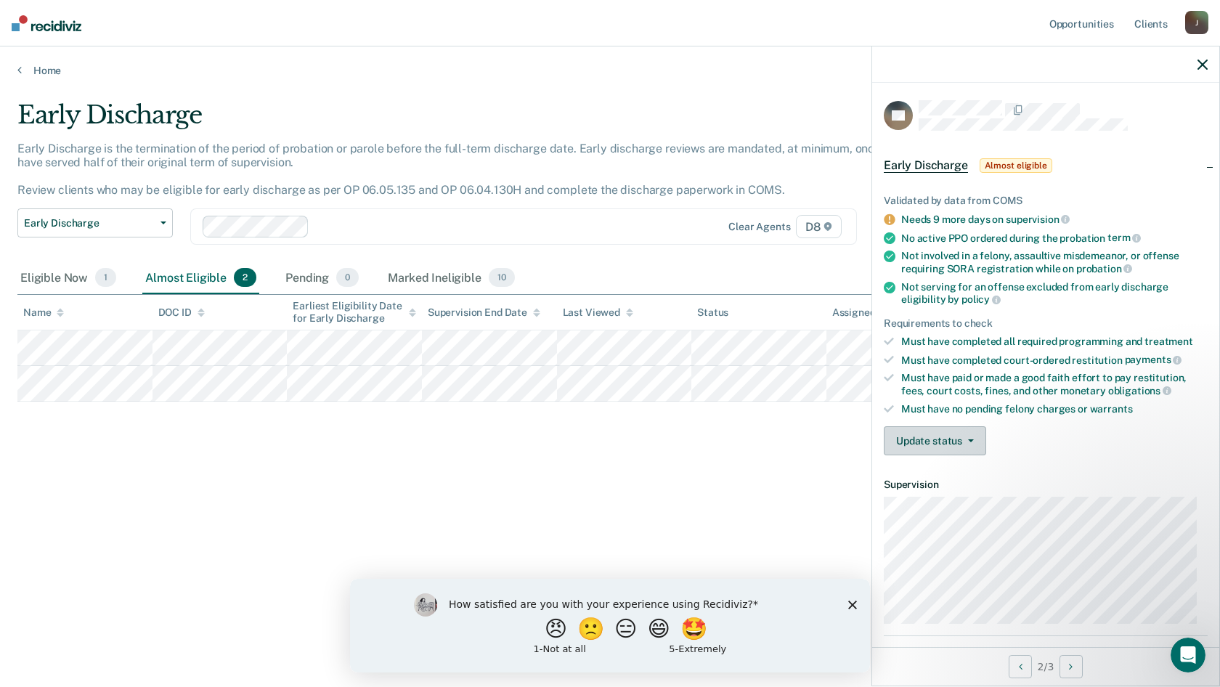
click at [971, 439] on icon "button" at bounding box center [971, 440] width 6 height 3
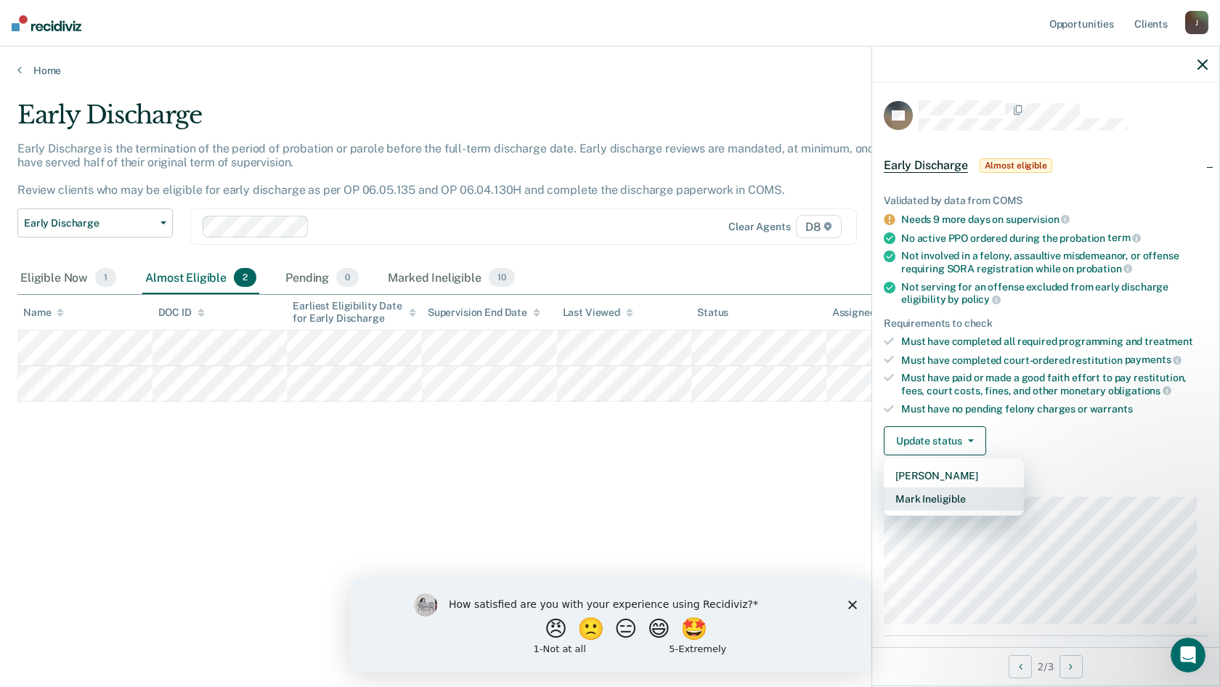
click at [951, 497] on button "Mark Ineligible" at bounding box center [954, 498] width 140 height 23
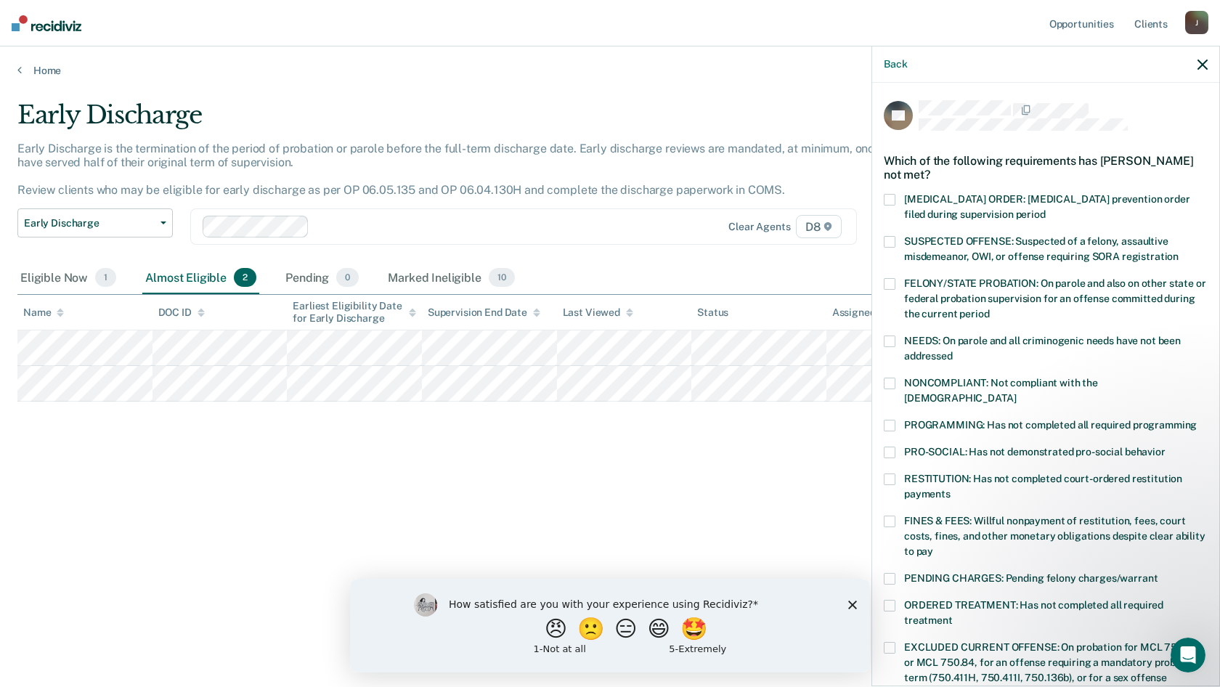
click at [886, 402] on div "NONCOMPLIANT: Not compliant with the [DEMOGRAPHIC_DATA]" at bounding box center [1046, 399] width 324 height 42
click at [889, 420] on span at bounding box center [890, 426] width 12 height 12
click at [889, 382] on span at bounding box center [890, 384] width 12 height 12
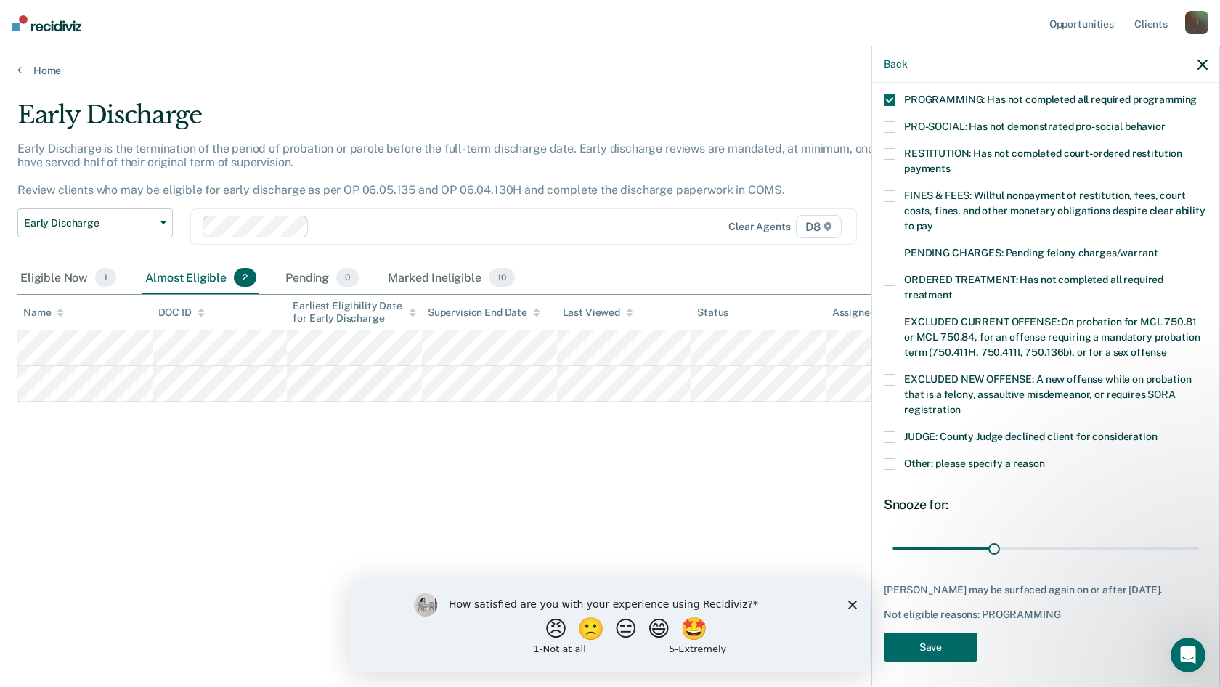
scroll to position [35, 0]
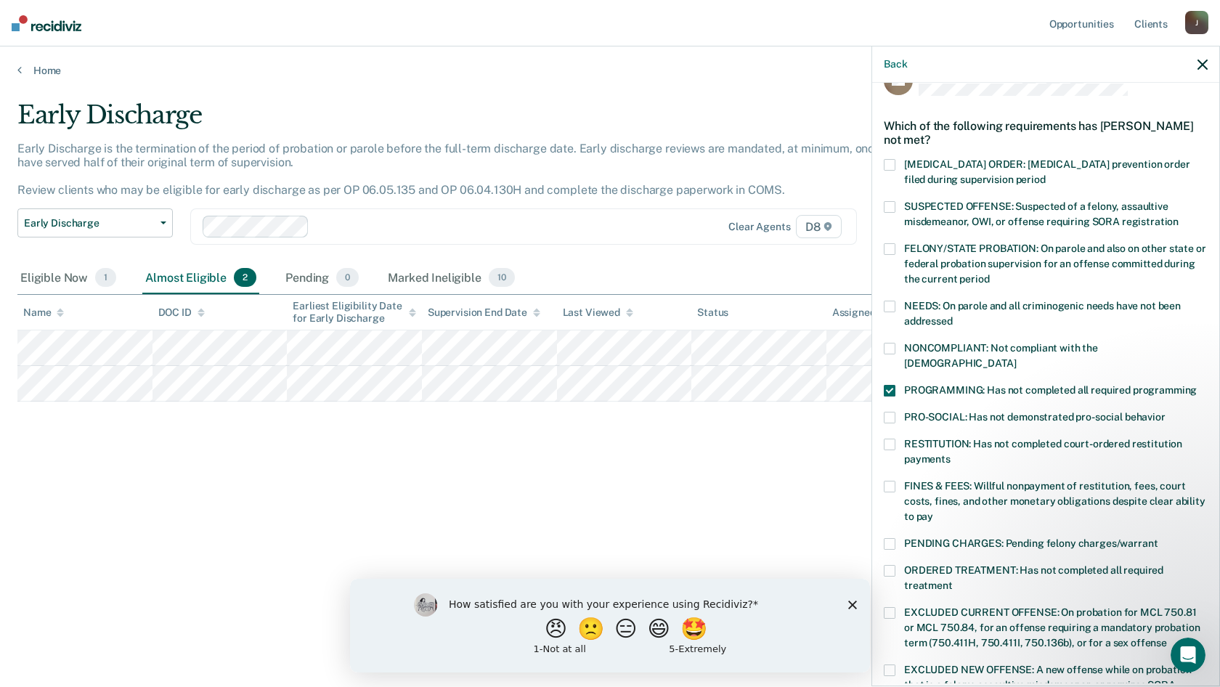
click at [896, 343] on label "NONCOMPLIANT: Not compliant with the [DEMOGRAPHIC_DATA]" at bounding box center [1046, 358] width 324 height 30
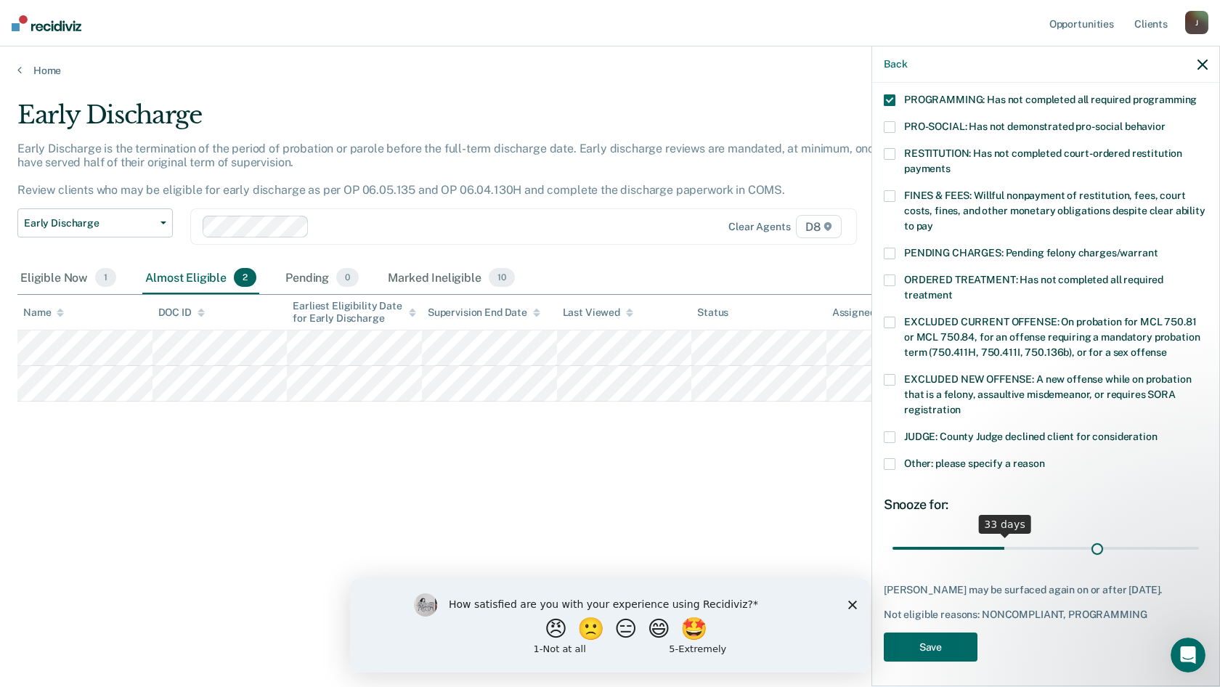
scroll to position [325, 0]
drag, startPoint x: 993, startPoint y: 531, endPoint x: 1219, endPoint y: 575, distance: 230.0
type input "90"
click at [1199, 561] on input "range" at bounding box center [1045, 547] width 306 height 25
click at [957, 640] on button "Save" at bounding box center [931, 647] width 94 height 30
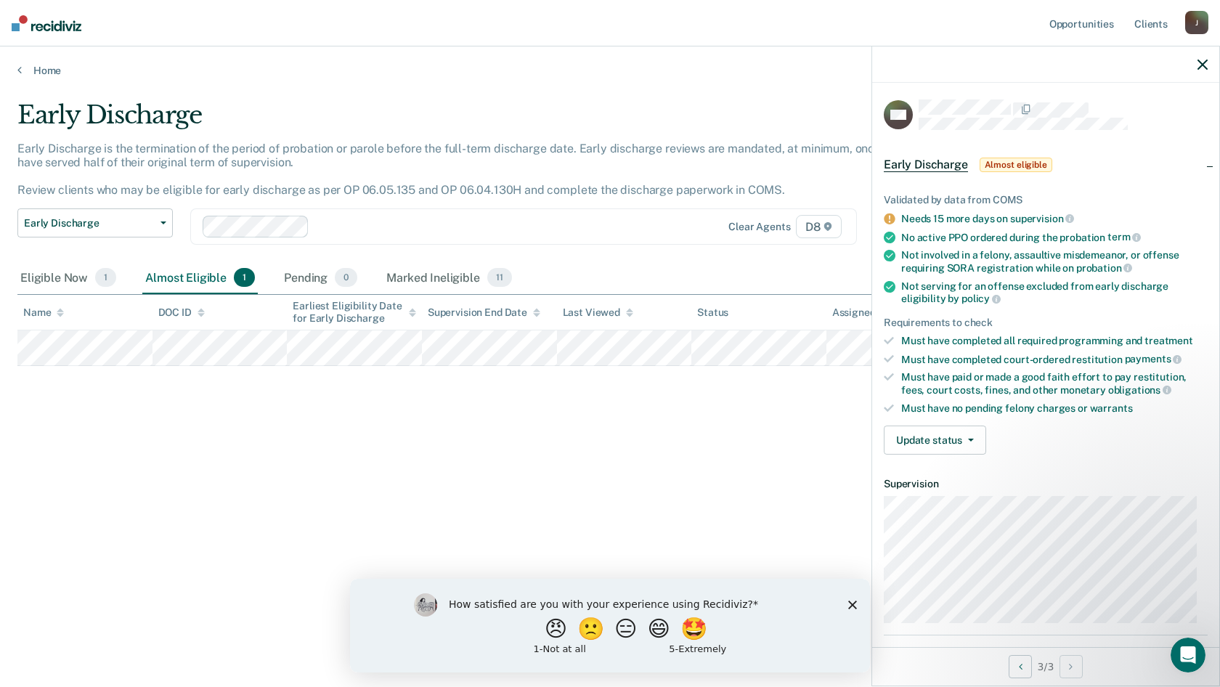
scroll to position [0, 0]
click at [975, 441] on button "Update status" at bounding box center [935, 440] width 102 height 29
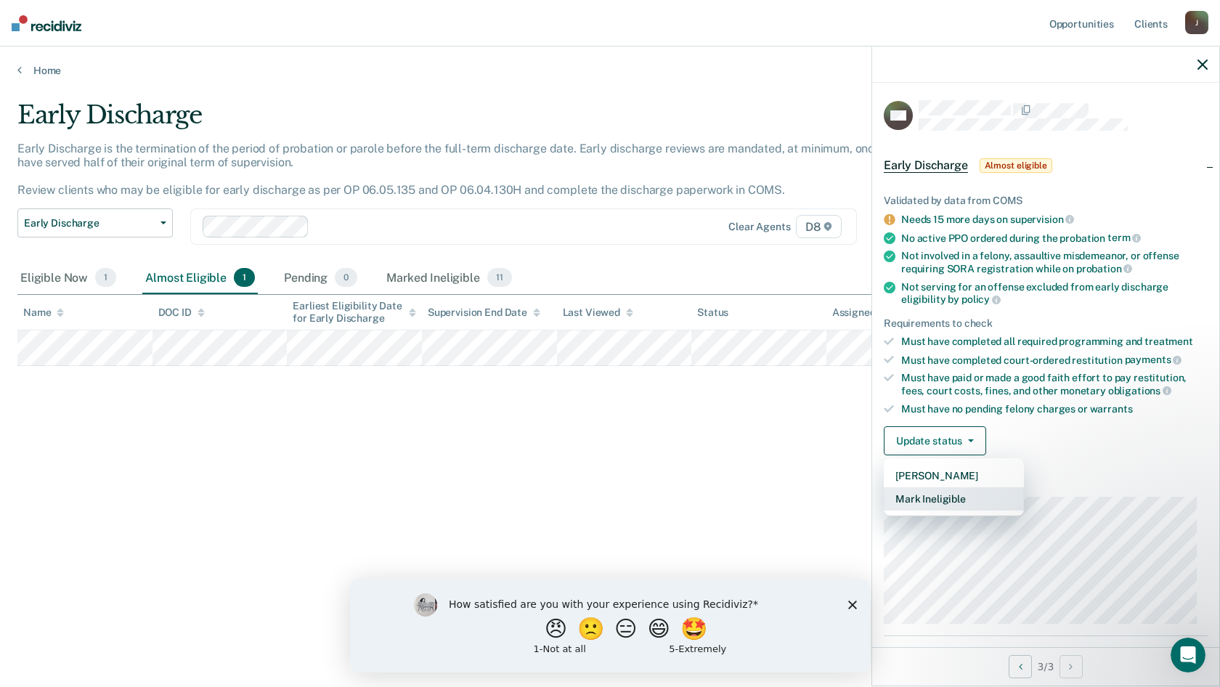
click at [966, 493] on button "Mark Ineligible" at bounding box center [954, 498] width 140 height 23
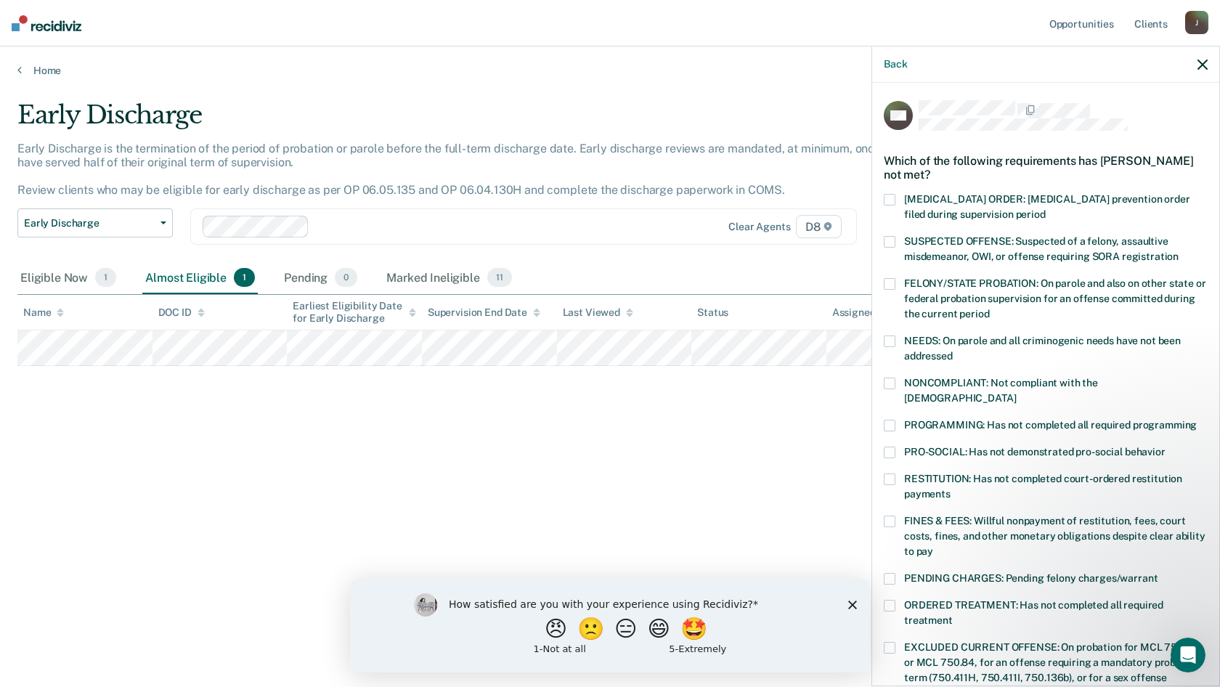
click at [884, 420] on span at bounding box center [890, 426] width 12 height 12
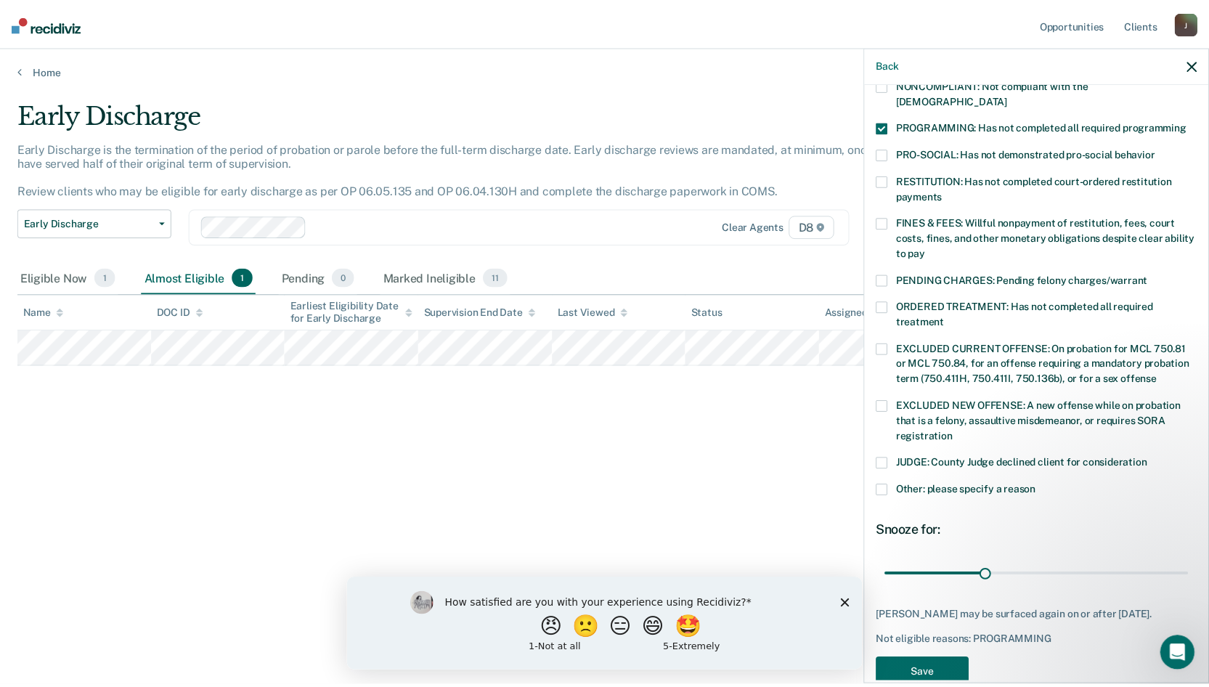
scroll to position [325, 0]
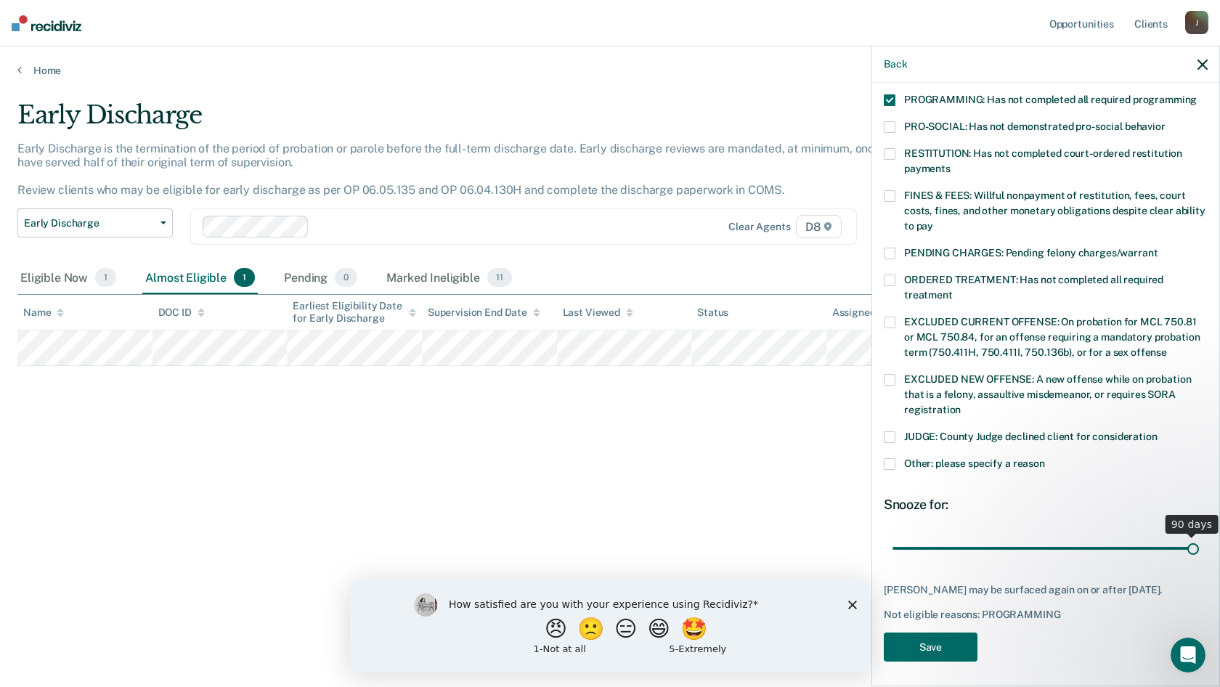
drag, startPoint x: 992, startPoint y: 526, endPoint x: 1227, endPoint y: 560, distance: 237.6
type input "90"
click at [1199, 560] on input "range" at bounding box center [1045, 547] width 306 height 25
click at [952, 643] on button "Save" at bounding box center [931, 647] width 94 height 30
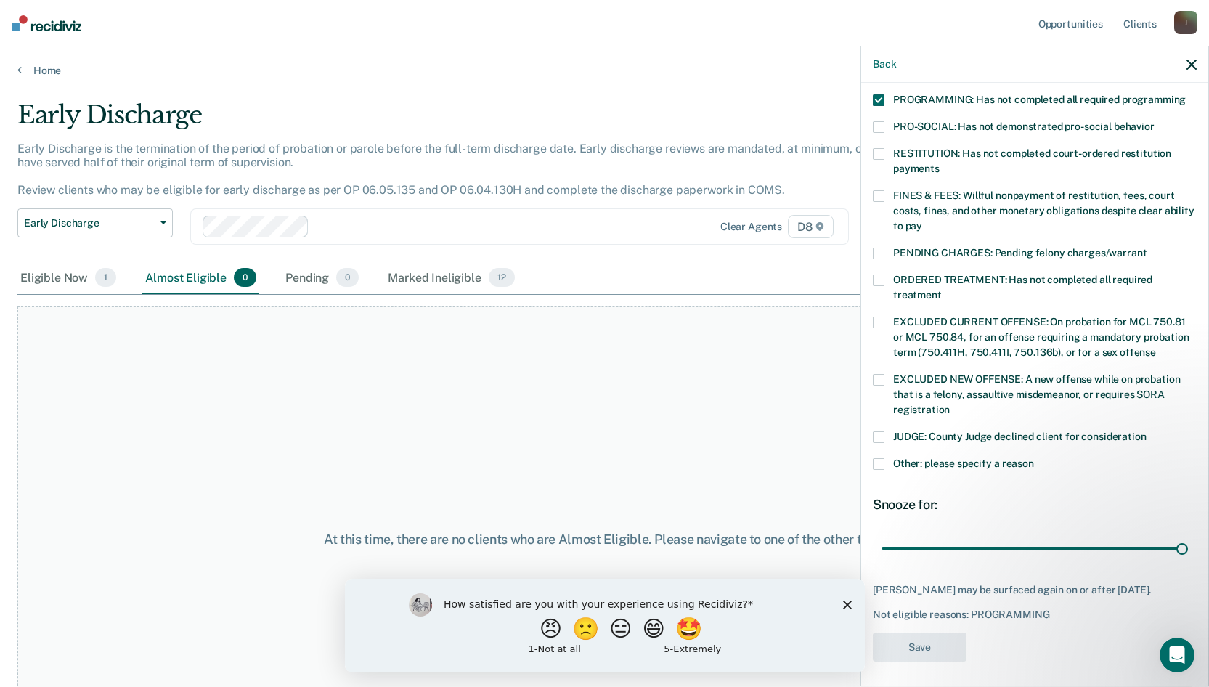
scroll to position [250, 0]
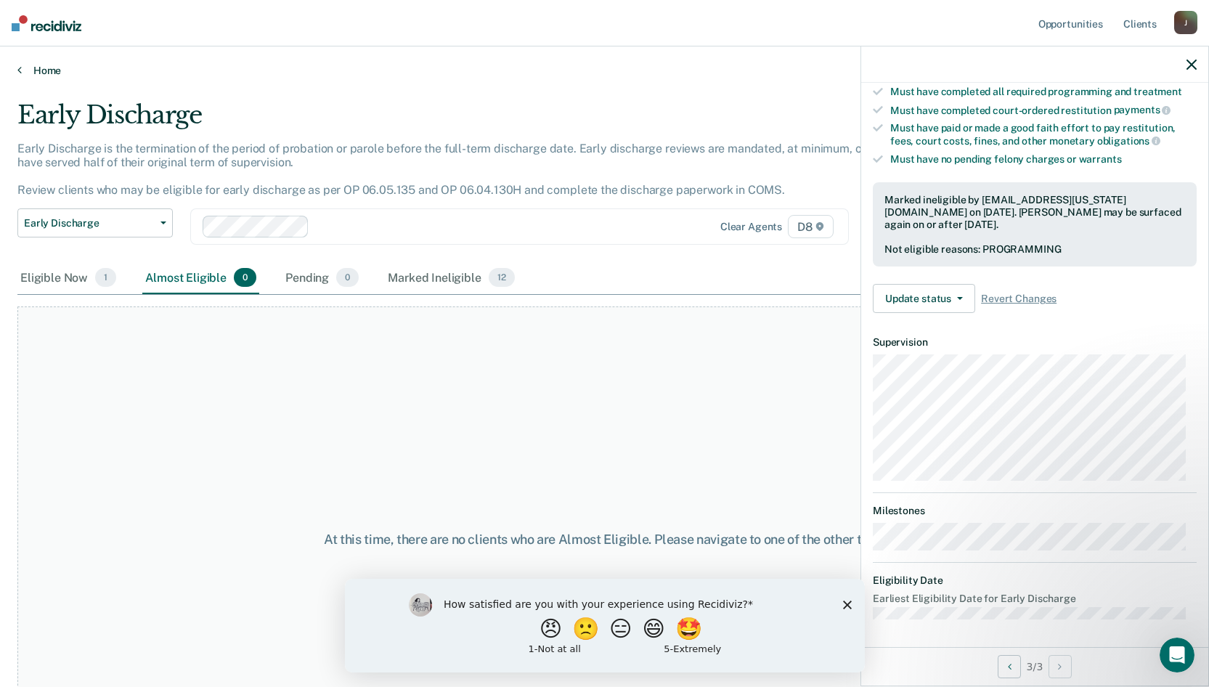
click at [48, 69] on link "Home" at bounding box center [604, 70] width 1174 height 13
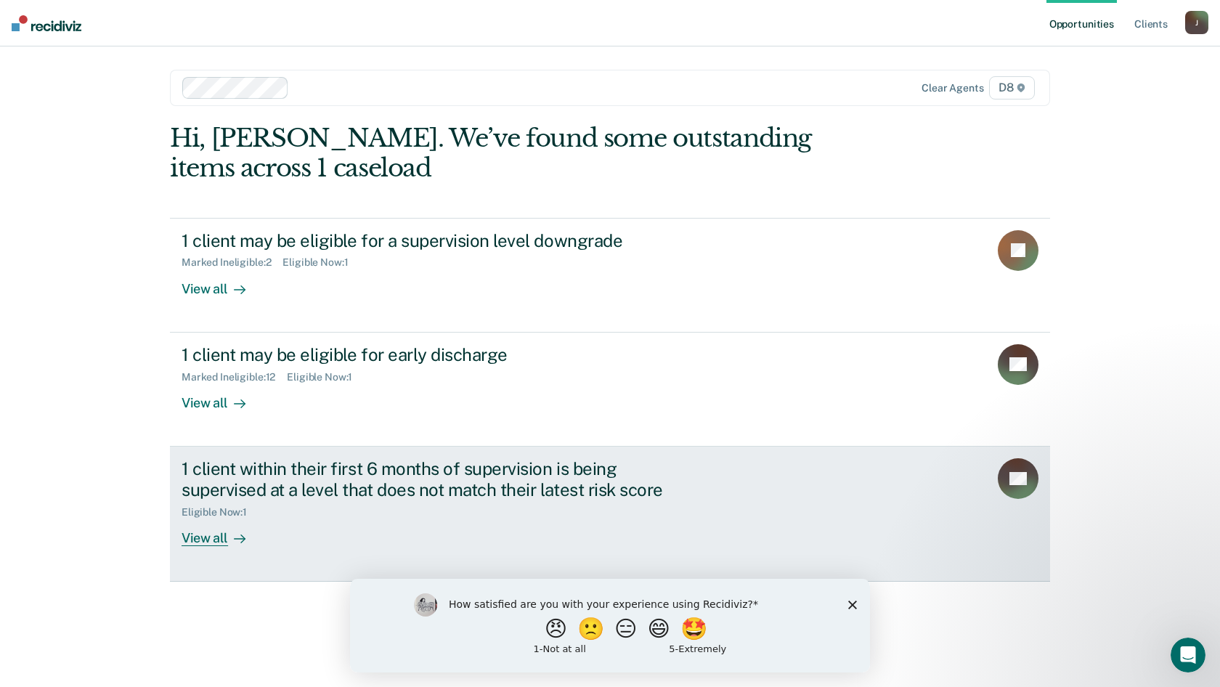
click at [202, 540] on div "View all" at bounding box center [222, 532] width 81 height 28
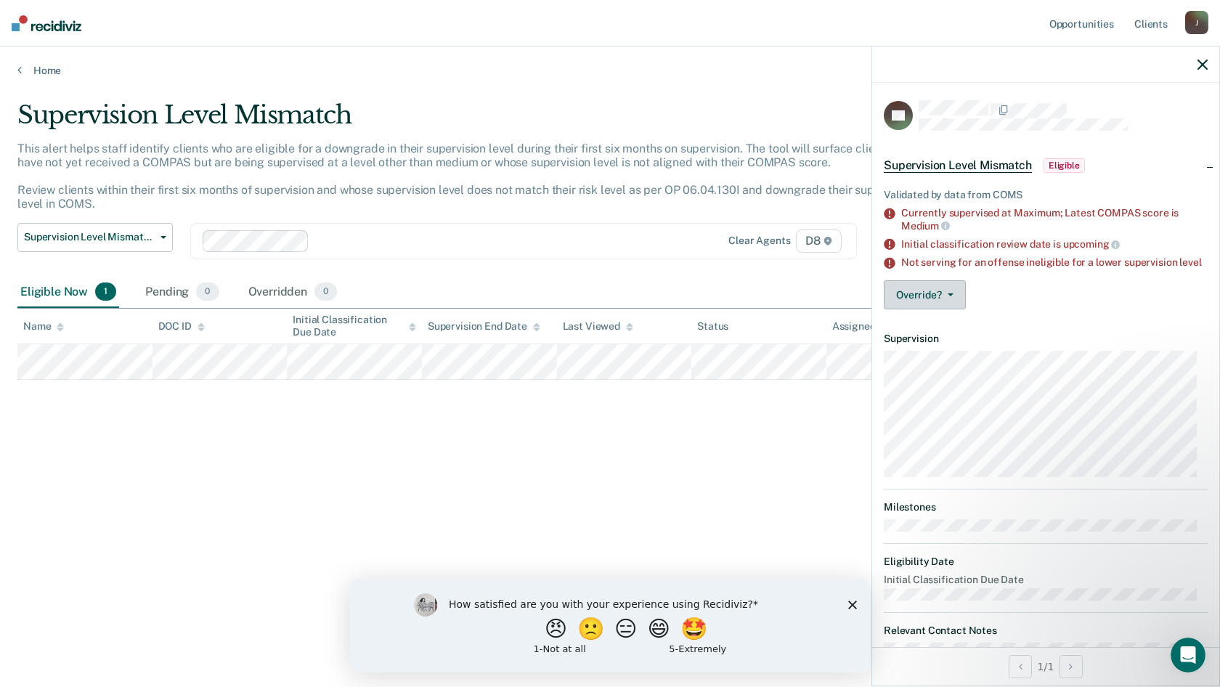
click at [948, 296] on icon "button" at bounding box center [951, 294] width 6 height 3
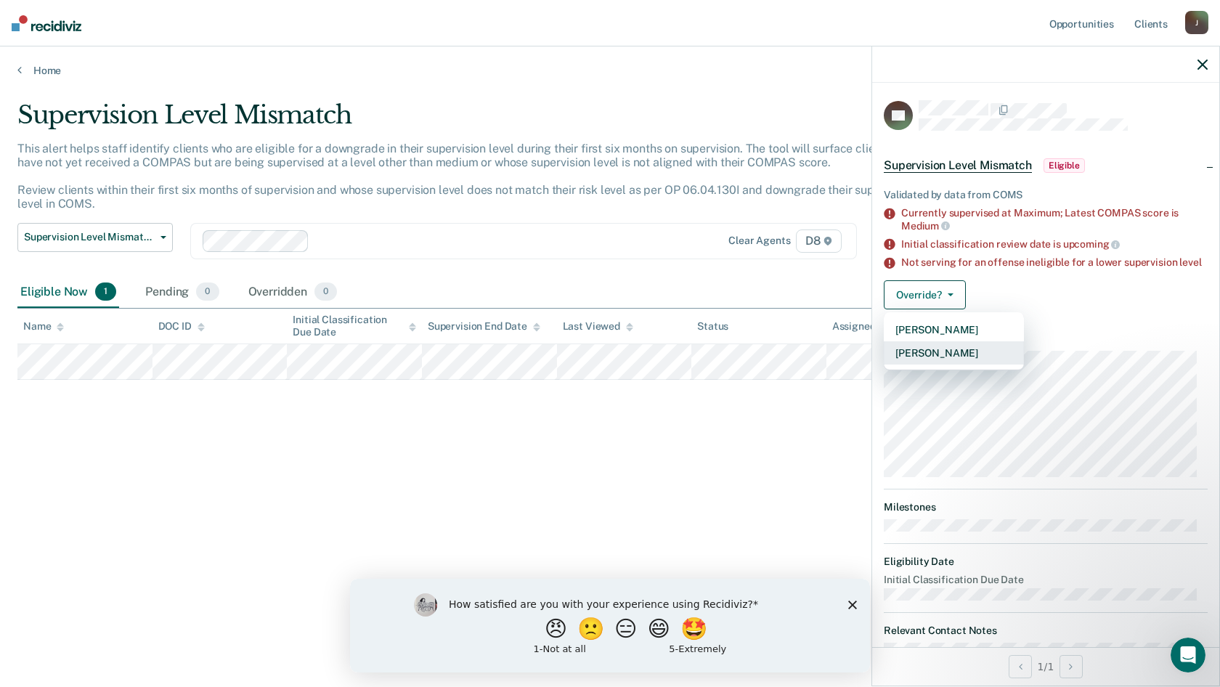
click at [958, 364] on button "[PERSON_NAME]" at bounding box center [954, 352] width 140 height 23
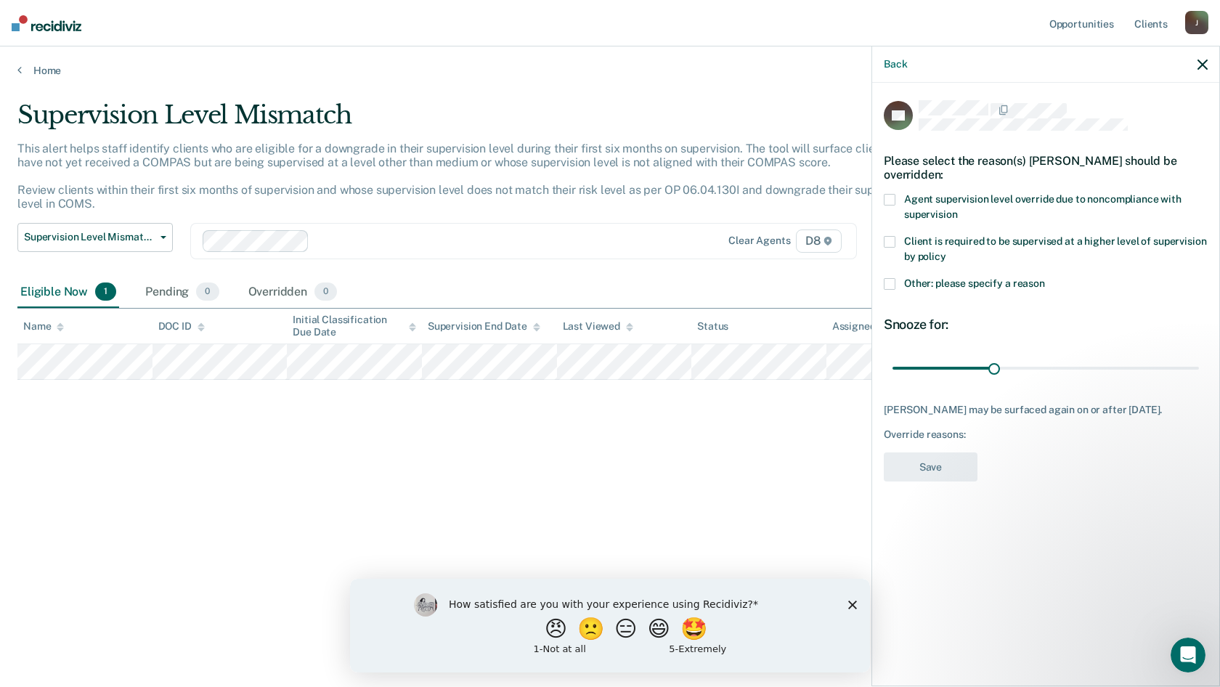
click at [892, 197] on span at bounding box center [890, 200] width 12 height 12
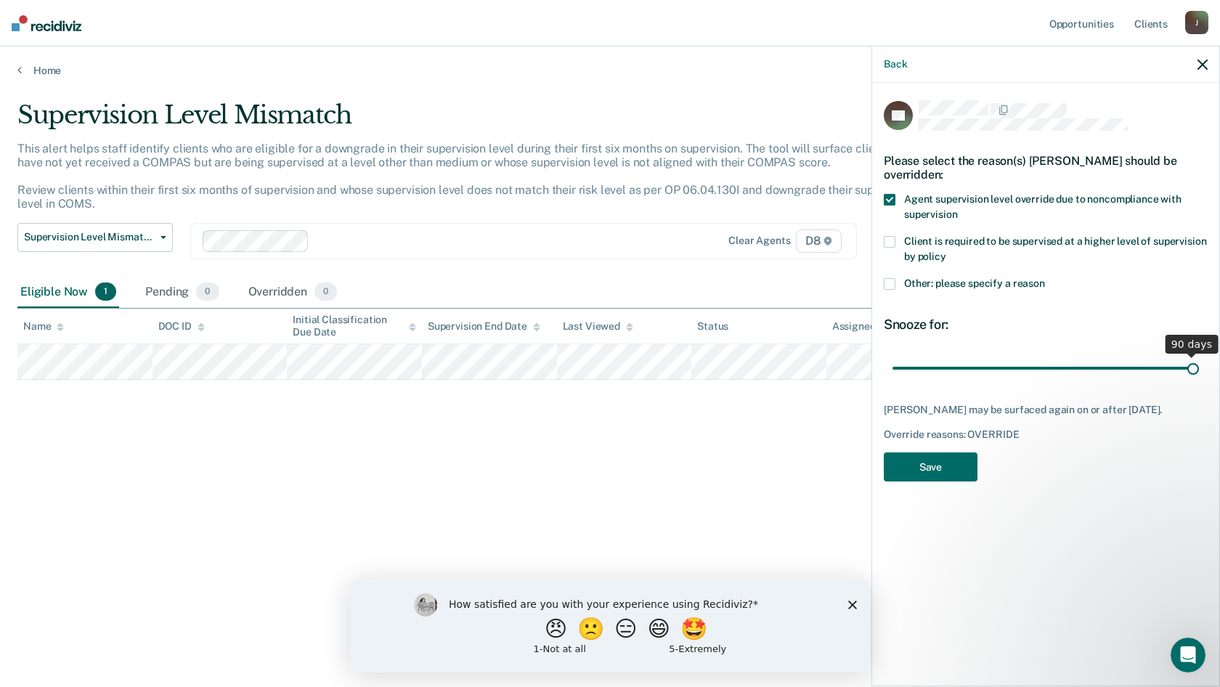
drag, startPoint x: 995, startPoint y: 364, endPoint x: 1249, endPoint y: 411, distance: 257.6
type input "90"
click at [1199, 380] on input "range" at bounding box center [1045, 367] width 306 height 25
click at [958, 468] on button "Save" at bounding box center [931, 467] width 94 height 30
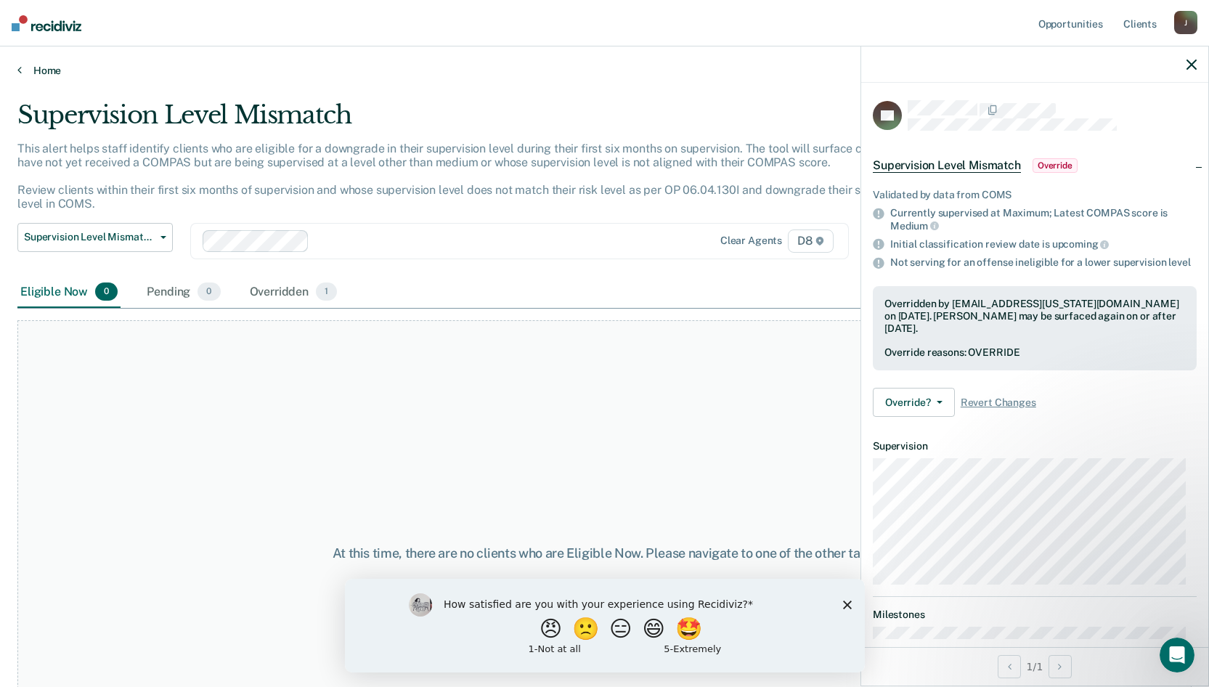
click at [44, 66] on link "Home" at bounding box center [604, 70] width 1174 height 13
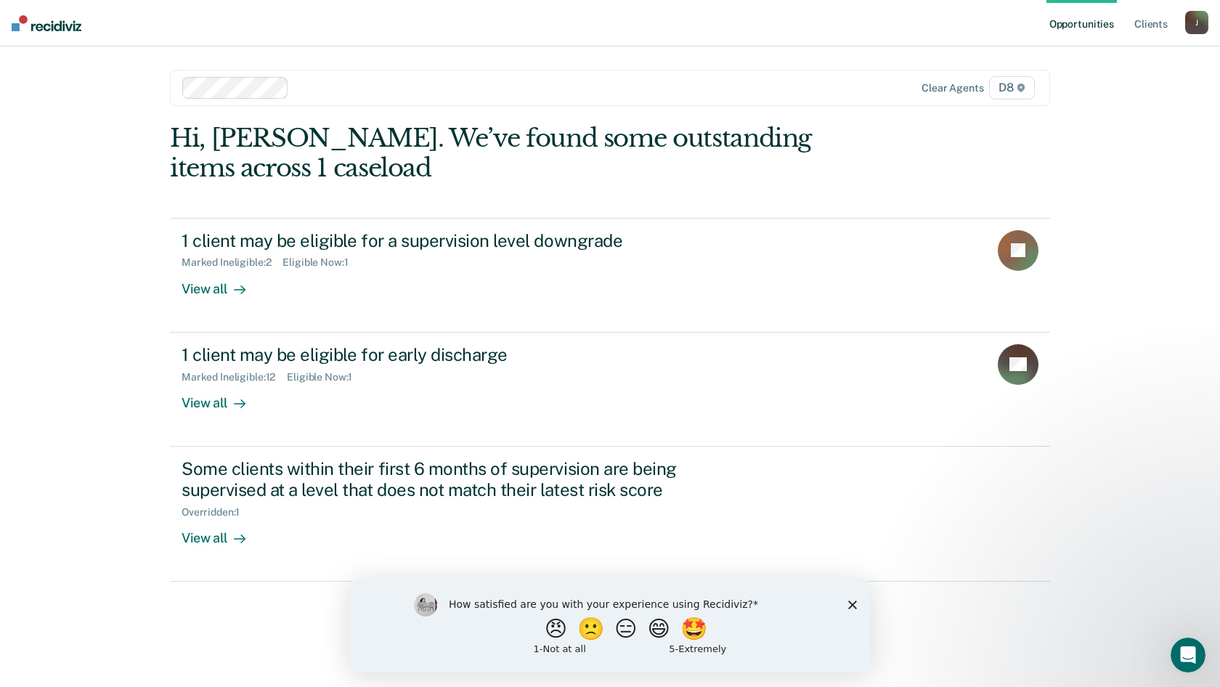
click at [852, 606] on icon "Close survey" at bounding box center [852, 604] width 9 height 9
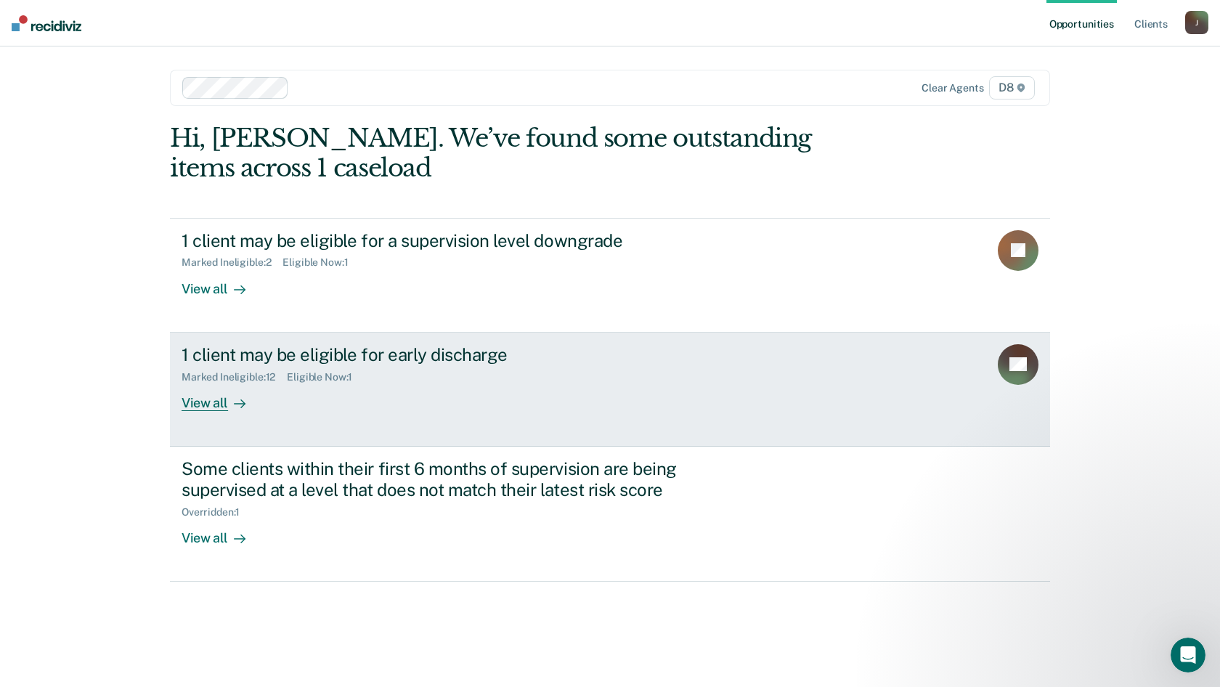
click at [231, 401] on div at bounding box center [236, 402] width 17 height 17
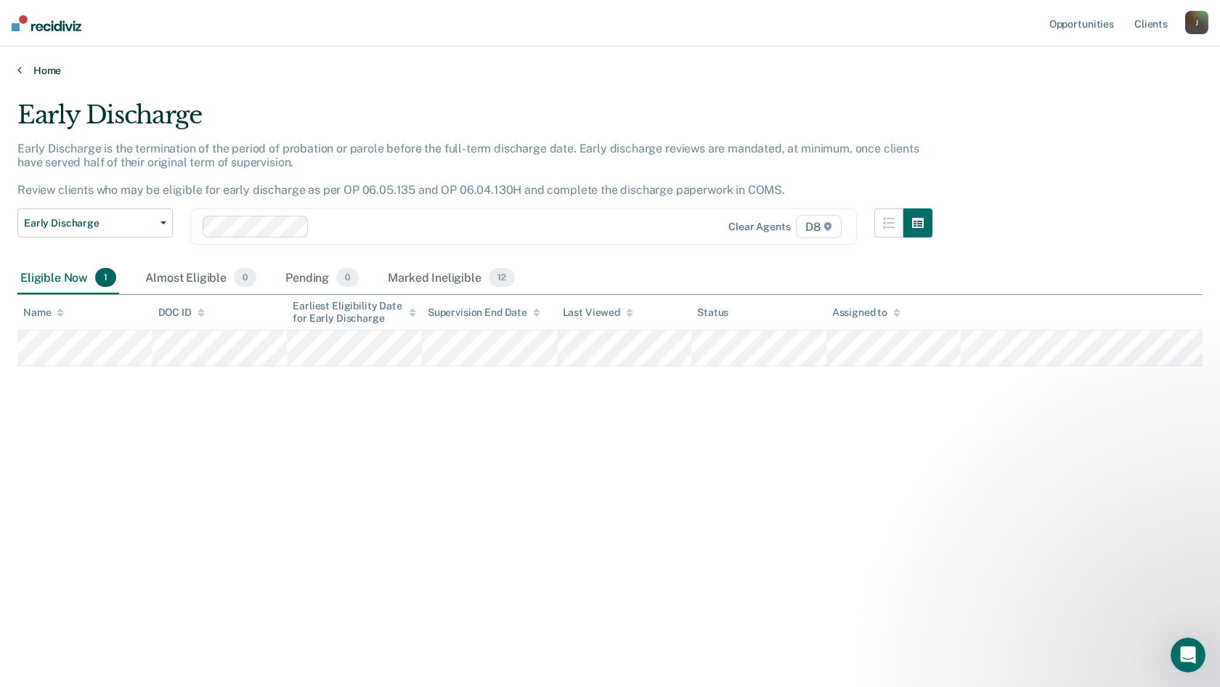
click at [41, 76] on link "Home" at bounding box center [609, 70] width 1185 height 13
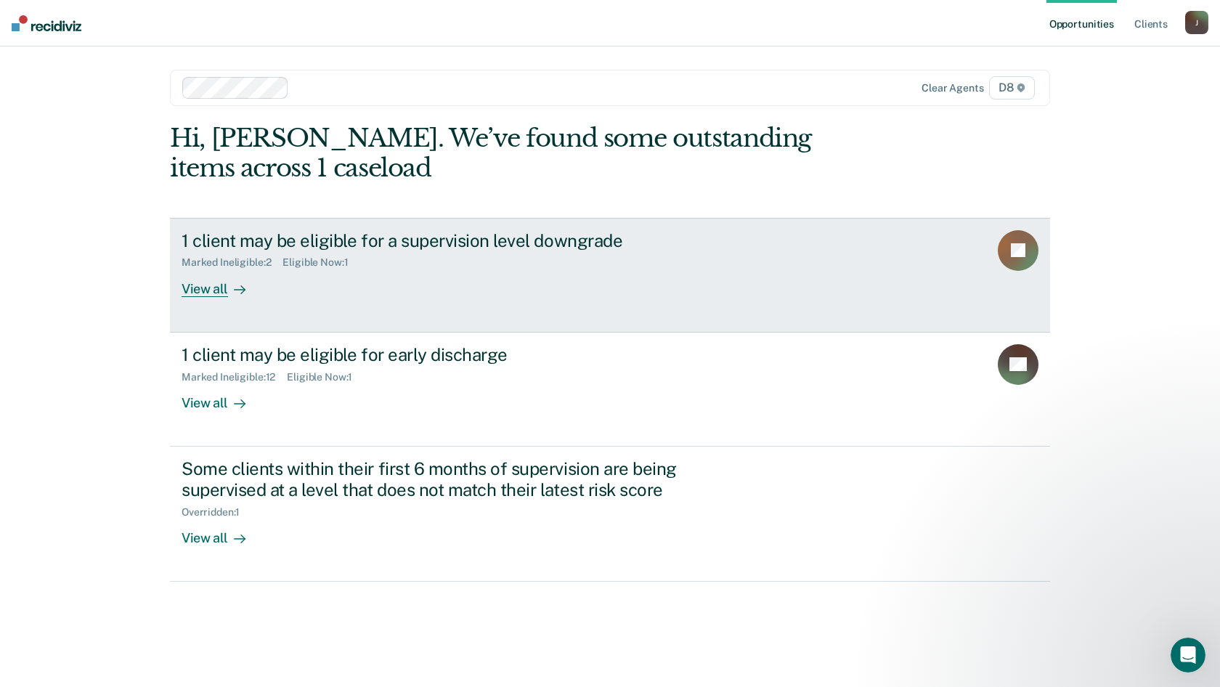
click at [200, 289] on div "View all" at bounding box center [222, 283] width 81 height 28
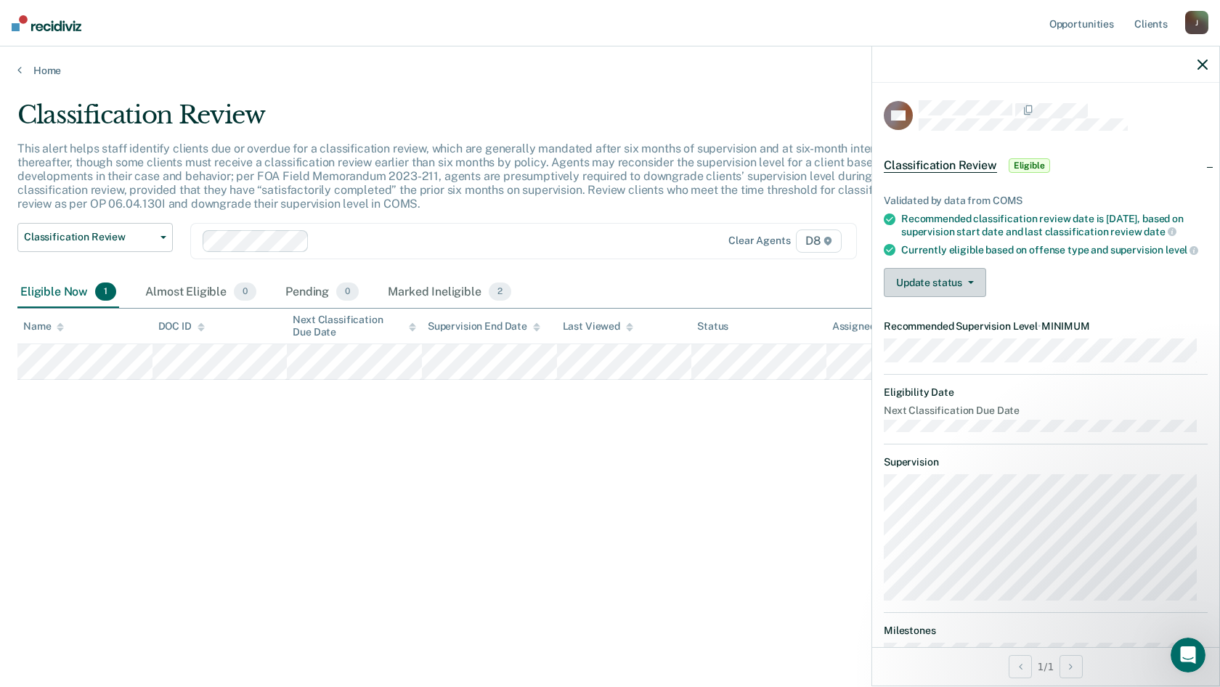
click at [976, 297] on button "Update status" at bounding box center [935, 282] width 102 height 29
click at [981, 329] on button "[PERSON_NAME]" at bounding box center [954, 317] width 140 height 23
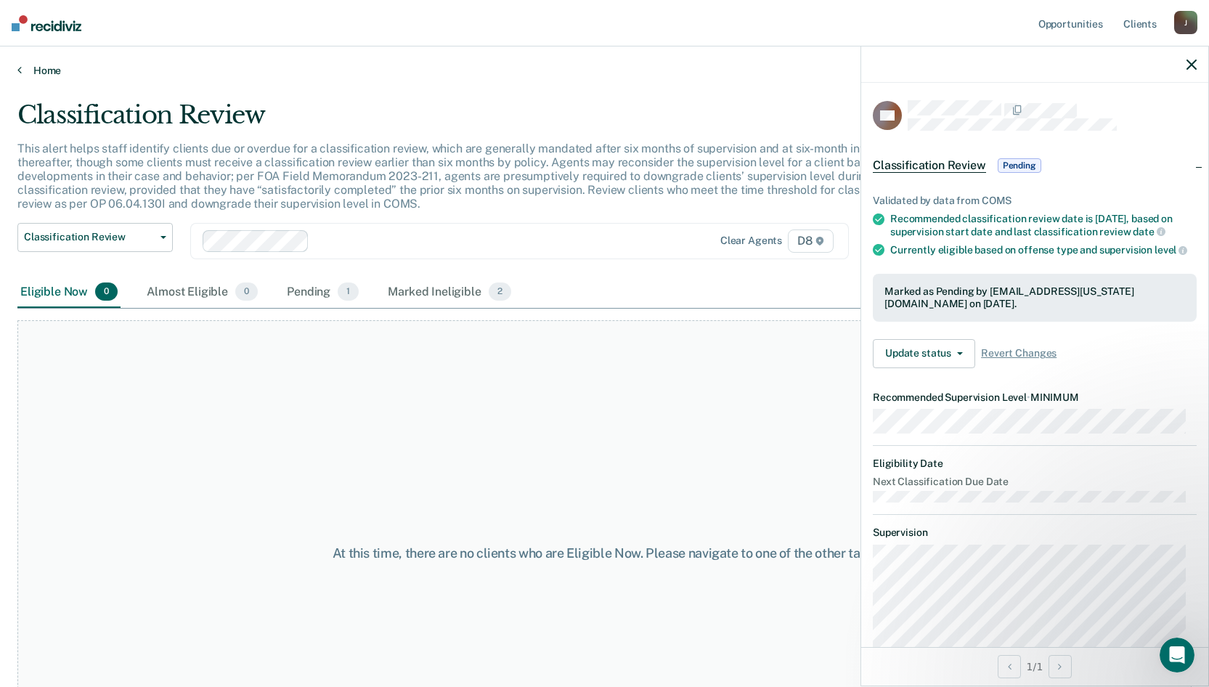
click at [46, 68] on link "Home" at bounding box center [604, 70] width 1174 height 13
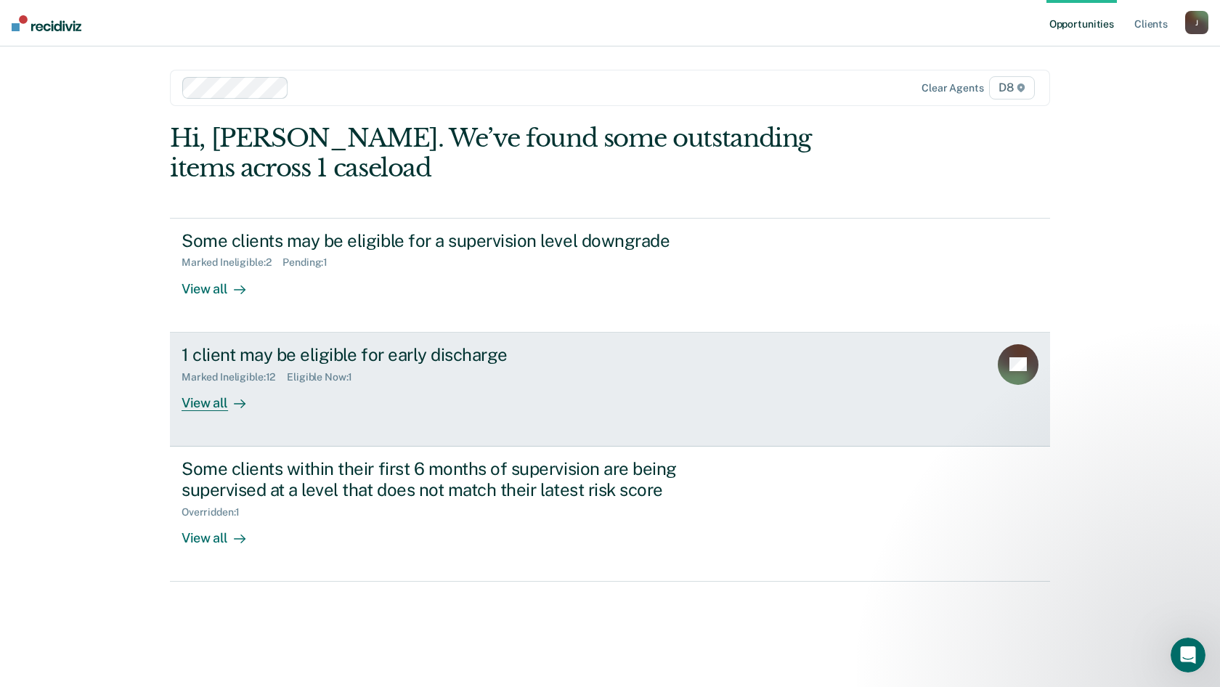
click at [234, 400] on icon at bounding box center [240, 404] width 12 height 12
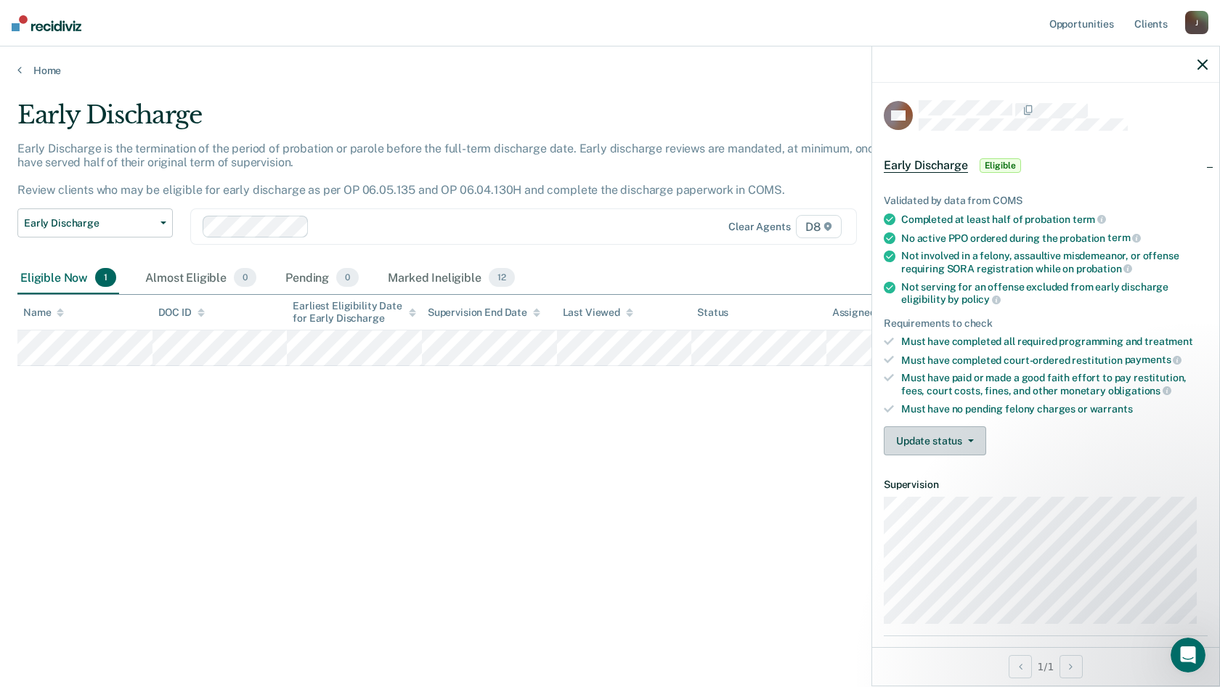
click at [942, 438] on button "Update status" at bounding box center [935, 440] width 102 height 29
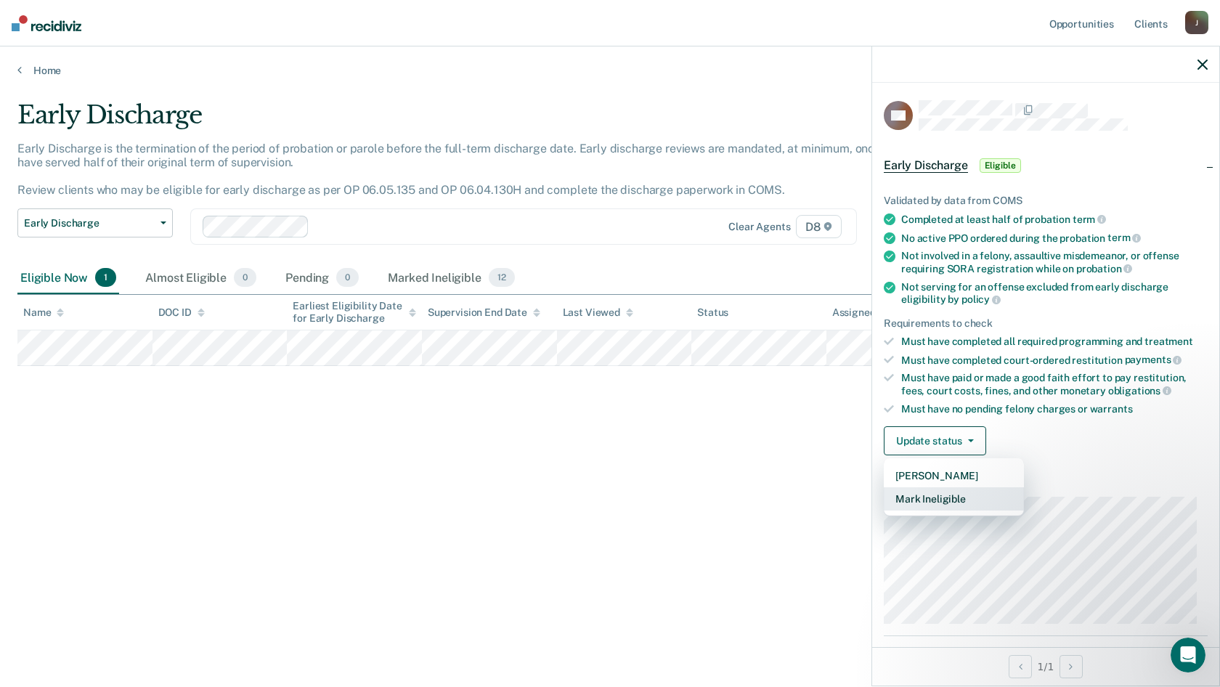
click at [959, 494] on button "Mark Ineligible" at bounding box center [954, 498] width 140 height 23
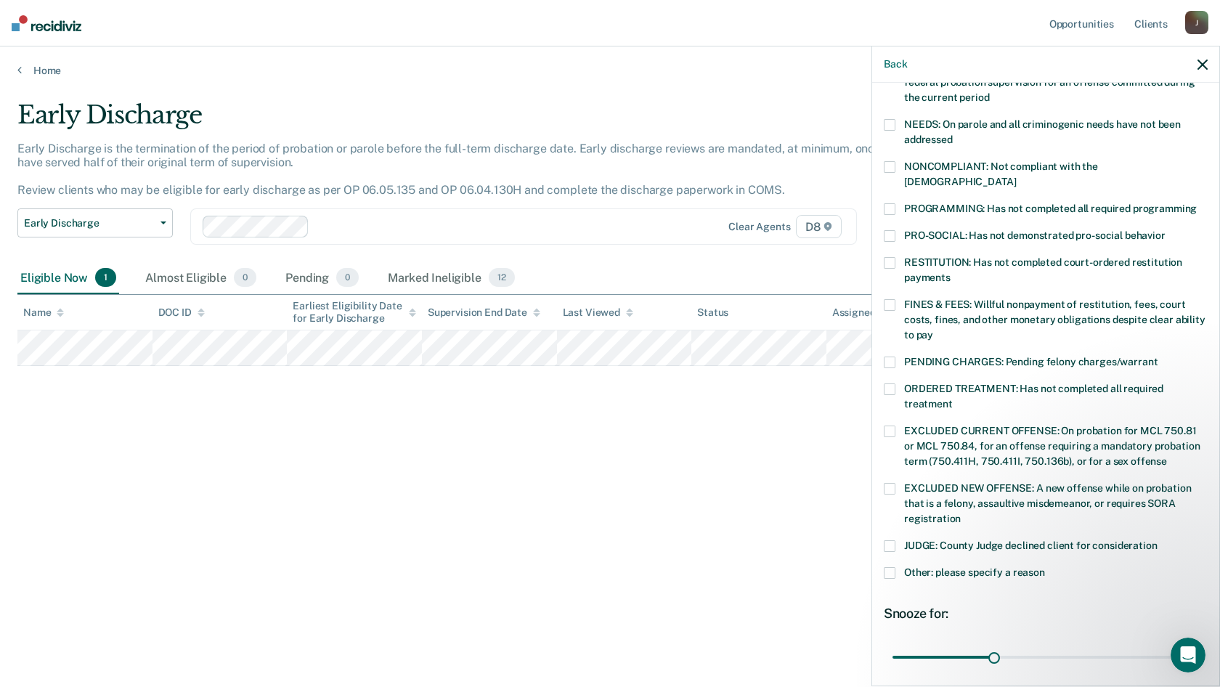
scroll to position [218, 0]
click at [896, 566] on label "Other: please specify a reason" at bounding box center [1046, 573] width 324 height 15
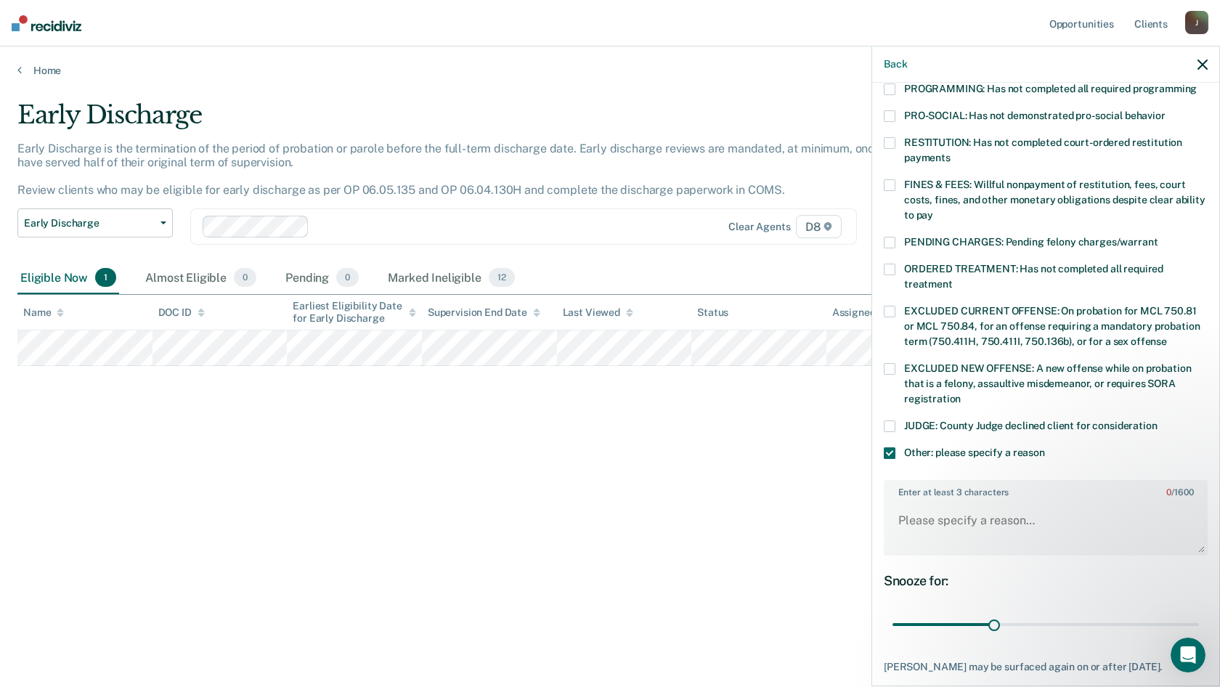
scroll to position [363, 0]
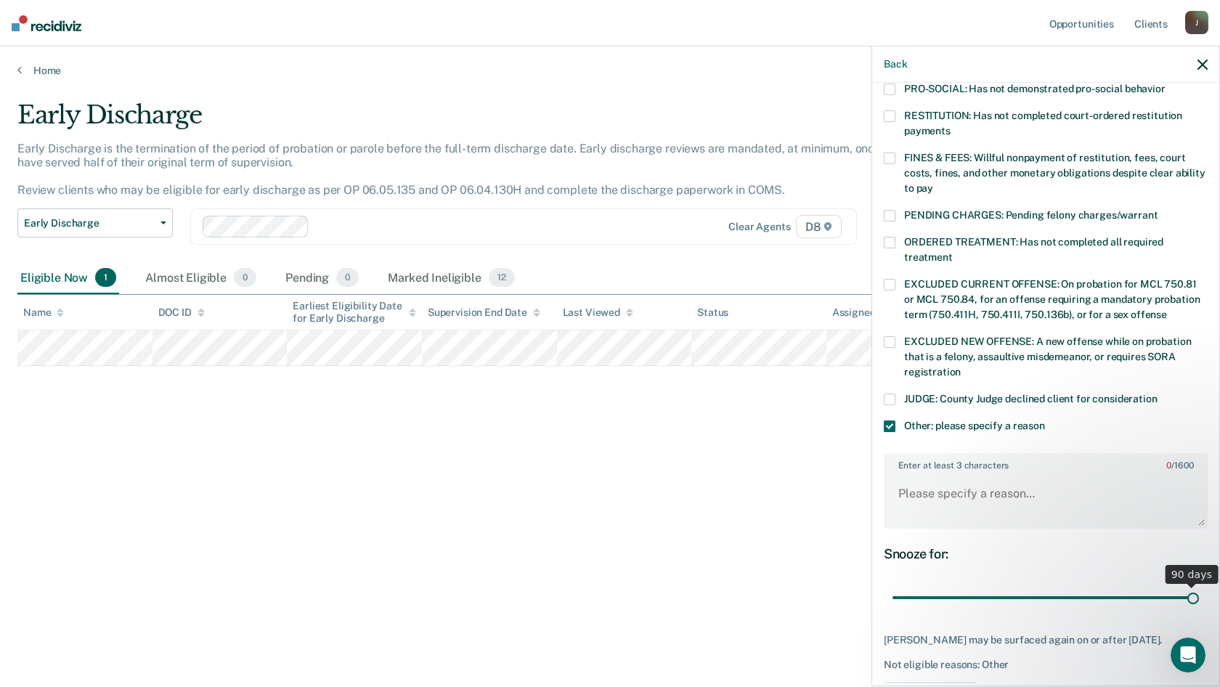
drag, startPoint x: 992, startPoint y: 580, endPoint x: 1202, endPoint y: 590, distance: 210.8
type input "90"
click at [1199, 590] on input "range" at bounding box center [1045, 597] width 306 height 25
click at [1046, 477] on textarea "Enter at least 3 characters 0 / 1600" at bounding box center [1045, 500] width 321 height 54
type textarea "P"
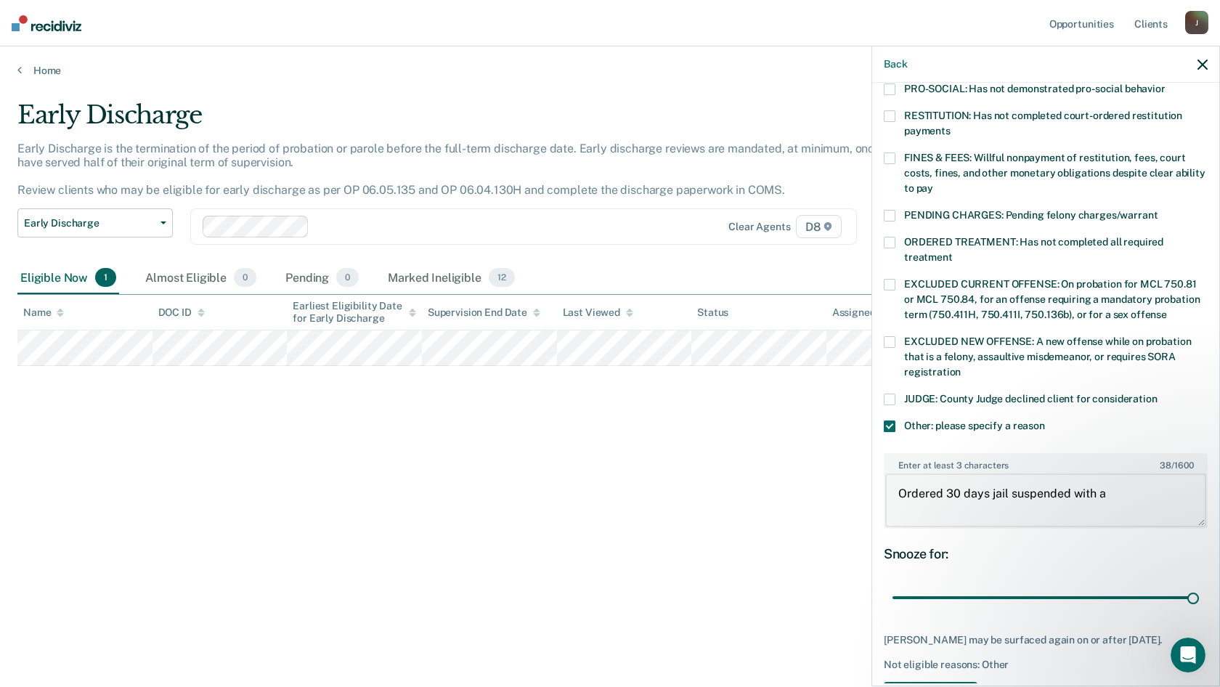
click at [1133, 481] on textarea "Ordered 30 days jail suspended with a" at bounding box center [1045, 500] width 321 height 54
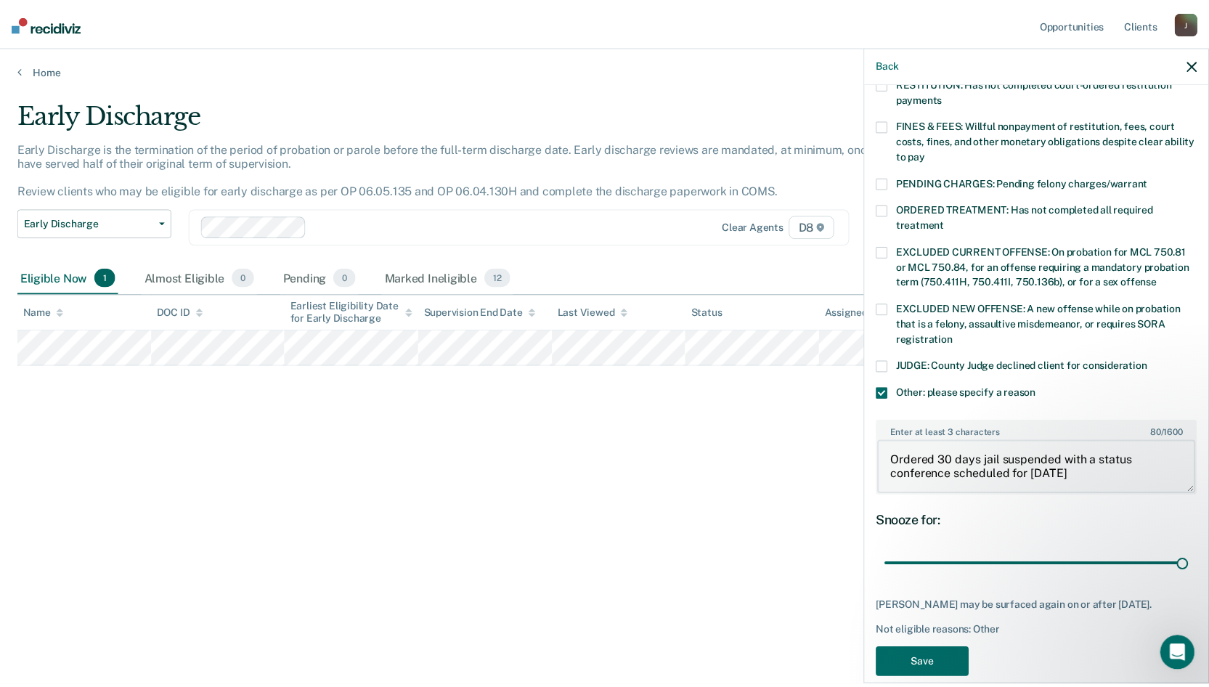
scroll to position [413, 0]
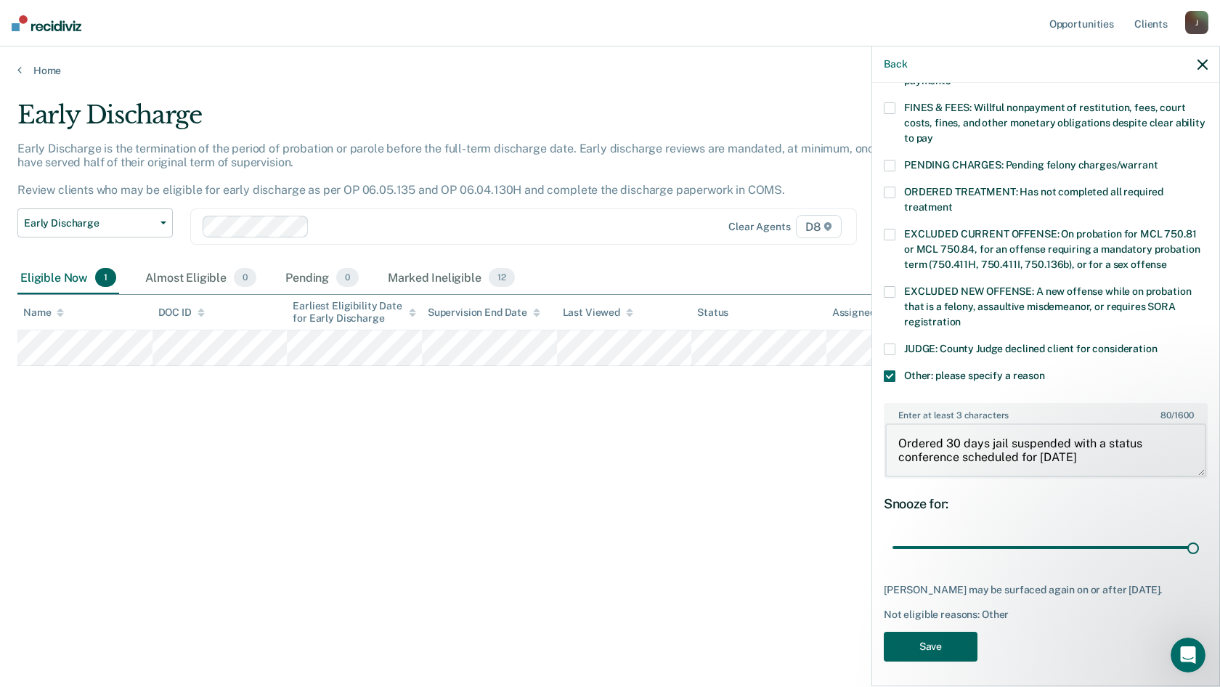
type textarea "Ordered 30 days jail suspended with a status conference scheduled for [DATE]"
click at [940, 637] on button "Save" at bounding box center [931, 647] width 94 height 30
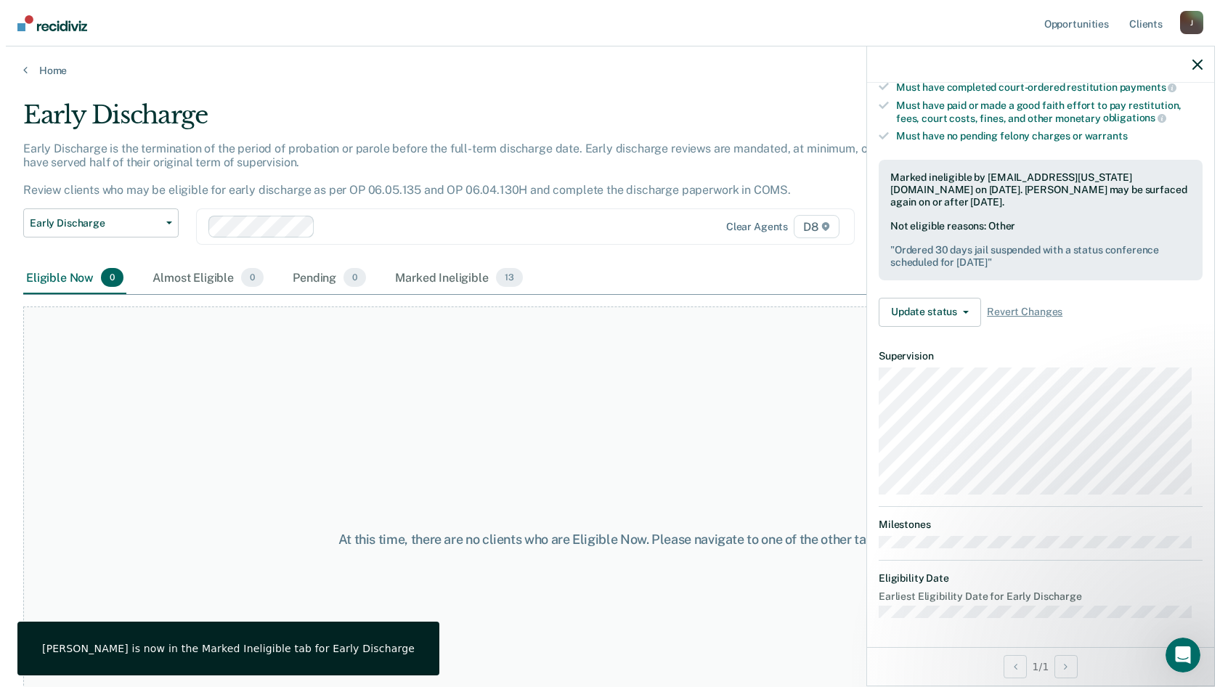
scroll to position [271, 0]
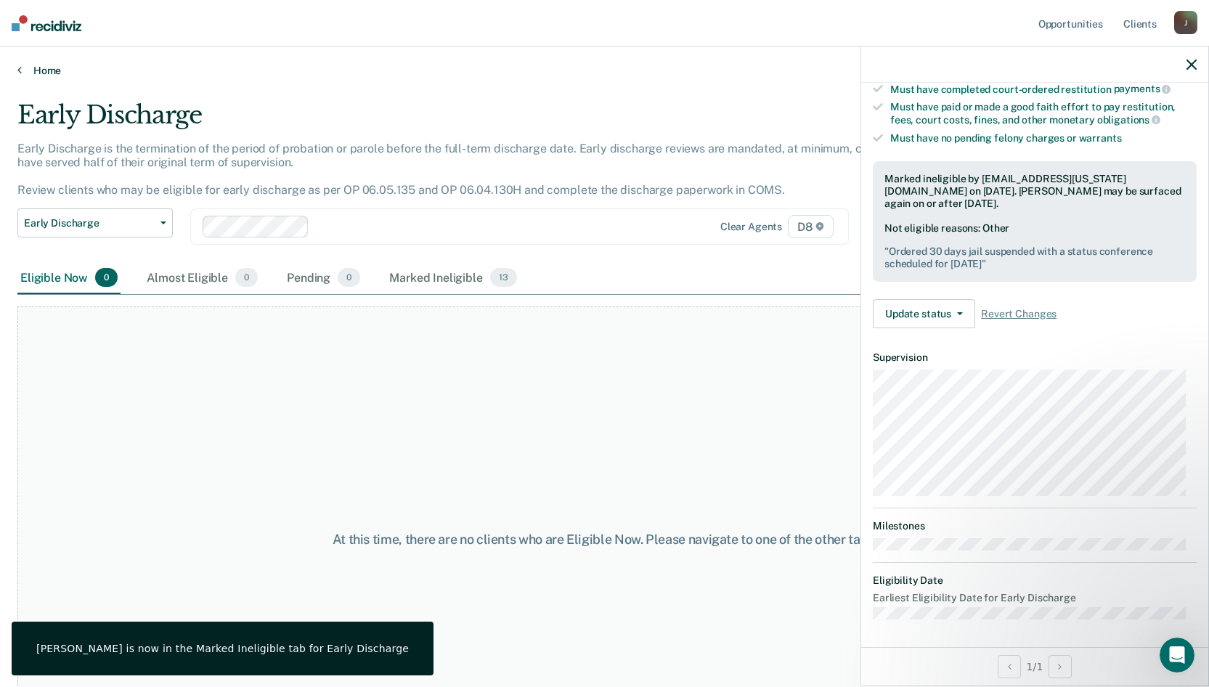
click at [48, 64] on link "Home" at bounding box center [604, 70] width 1174 height 13
